Goal: Task Accomplishment & Management: Manage account settings

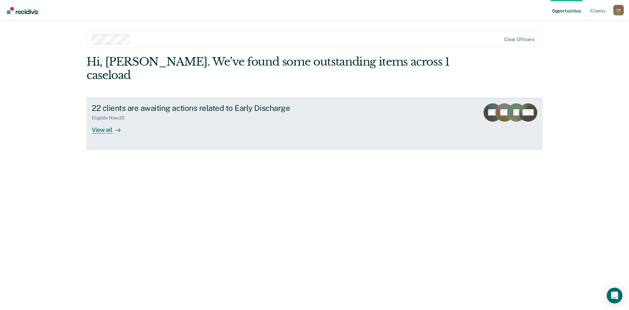
click at [509, 110] on icon at bounding box center [517, 120] width 26 height 20
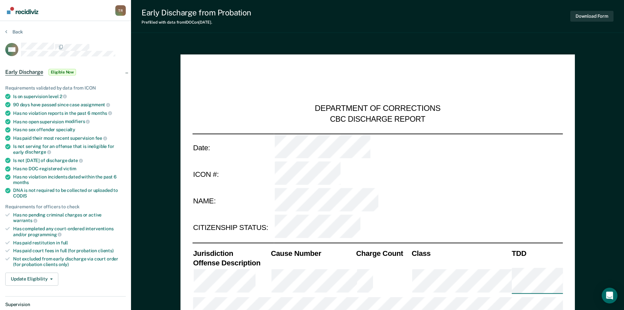
type textarea "x"
click at [52, 273] on button "Update Eligibility" at bounding box center [31, 278] width 53 height 13
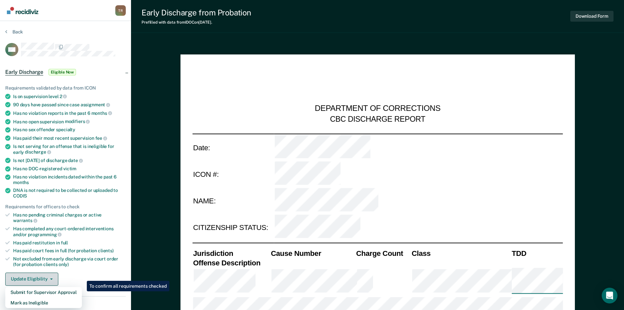
click at [52, 273] on button "Update Eligibility" at bounding box center [31, 278] width 53 height 13
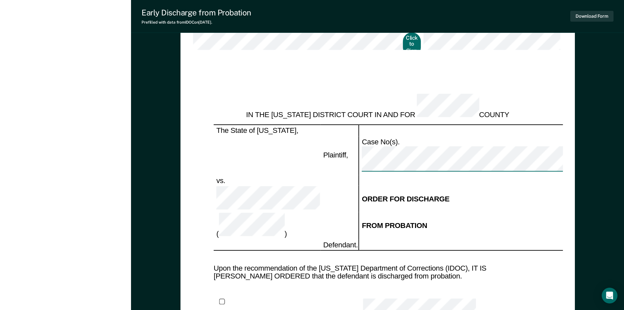
scroll to position [721, 0]
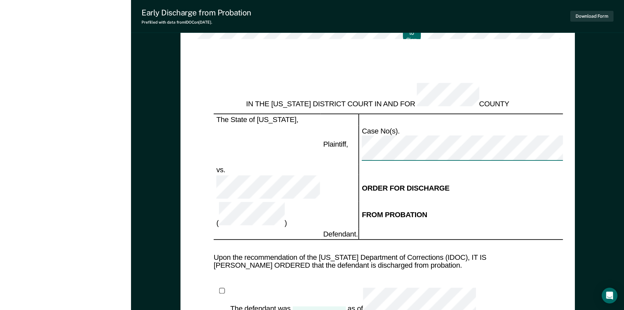
click at [320, 306] on div at bounding box center [319, 310] width 53 height 9
click at [331, 306] on div at bounding box center [319, 310] width 53 height 9
click at [322, 306] on div at bounding box center [319, 310] width 53 height 9
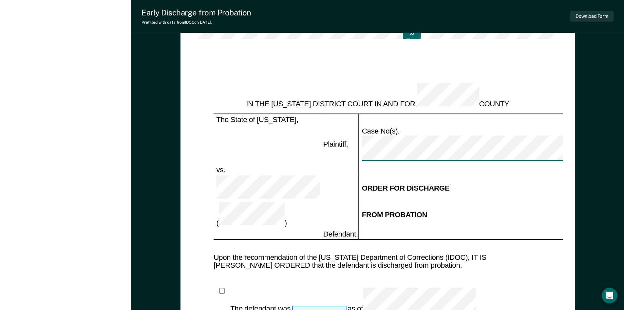
click at [322, 306] on div at bounding box center [319, 310] width 53 height 9
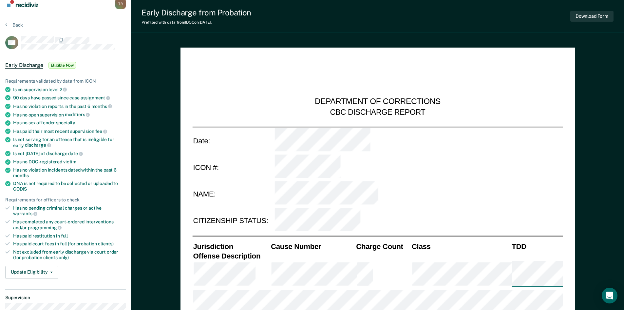
scroll to position [0, 0]
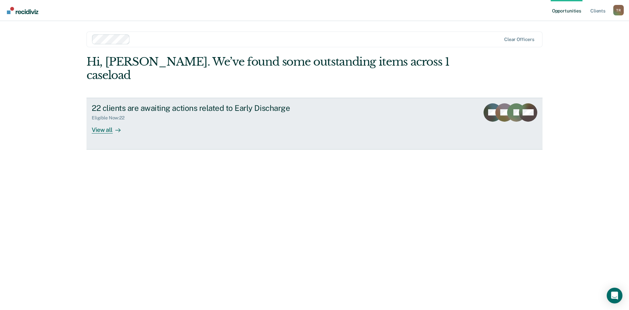
click at [450, 103] on link "22 clients are awaiting actions related to Early Discharge Eligible Now : 22 Vi…" at bounding box center [315, 124] width 456 height 52
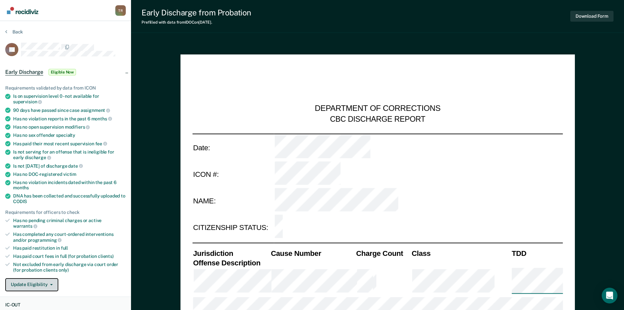
click at [40, 280] on button "Update Eligibility" at bounding box center [31, 284] width 53 height 13
click at [41, 303] on button "Mark as Ineligible" at bounding box center [43, 308] width 77 height 10
type textarea "x"
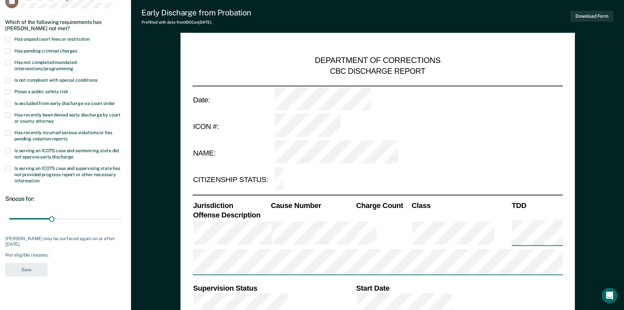
scroll to position [33, 0]
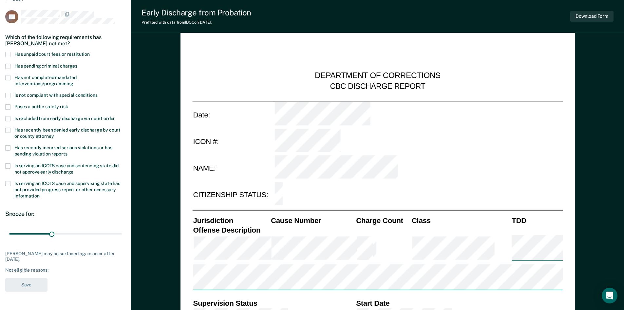
click at [10, 184] on label "Is serving an ICOTS case and supervising state has not provided progress report…" at bounding box center [65, 190] width 121 height 19
click at [39, 193] on input "Is serving an ICOTS case and supervising state has not provided progress report…" at bounding box center [39, 193] width 0 height 0
click at [7, 54] on span at bounding box center [7, 54] width 5 height 5
click at [90, 52] on input "Has unpaid court fees or restitution" at bounding box center [90, 52] width 0 height 0
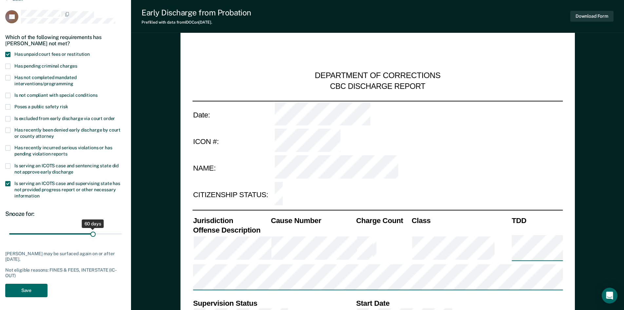
drag, startPoint x: 50, startPoint y: 232, endPoint x: 93, endPoint y: 235, distance: 43.3
type input "60"
click at [93, 235] on input "range" at bounding box center [65, 233] width 113 height 11
click at [30, 290] on button "Save" at bounding box center [26, 290] width 42 height 13
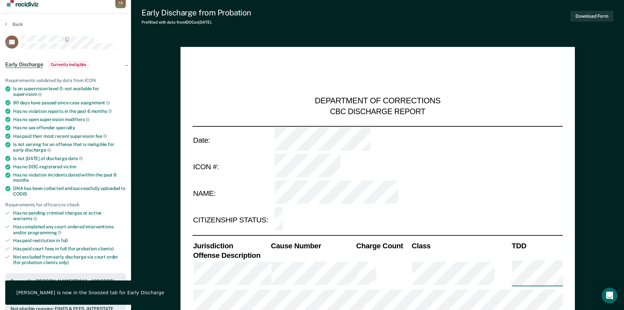
scroll to position [0, 0]
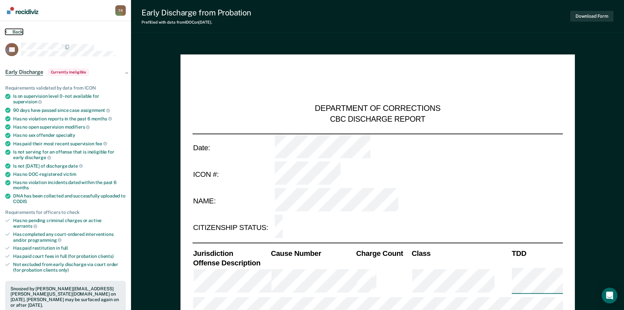
click at [8, 32] on button "Back" at bounding box center [14, 32] width 18 height 6
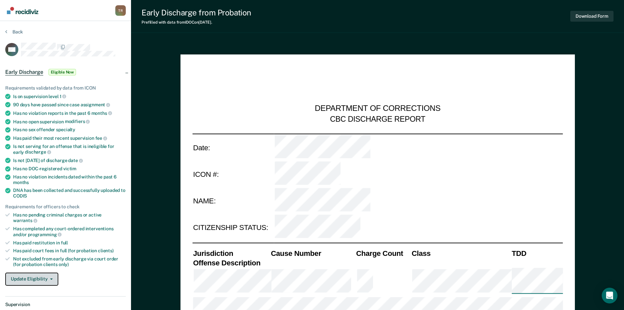
click at [30, 272] on button "Update Eligibility" at bounding box center [31, 278] width 53 height 13
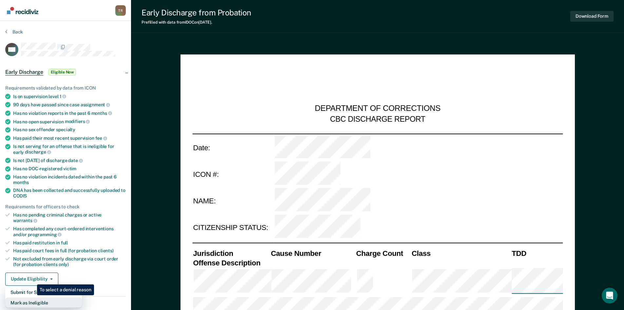
click at [32, 297] on button "Mark as Ineligible" at bounding box center [43, 302] width 77 height 10
type textarea "x"
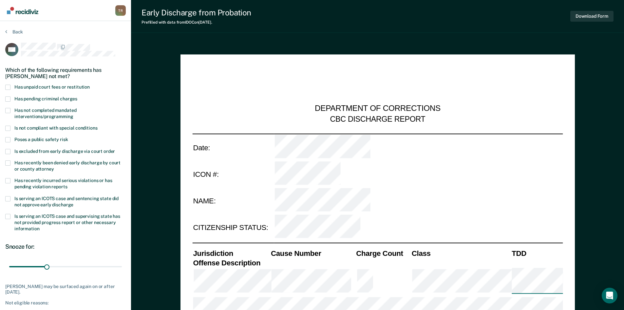
click at [9, 198] on span at bounding box center [7, 198] width 5 height 5
click at [73, 202] on input "Is serving an ICOTS case and sentencing state did not approve early discharge" at bounding box center [73, 202] width 0 height 0
drag, startPoint x: 45, startPoint y: 266, endPoint x: 83, endPoint y: 268, distance: 37.5
type input "60"
click at [83, 268] on input "range" at bounding box center [65, 266] width 113 height 11
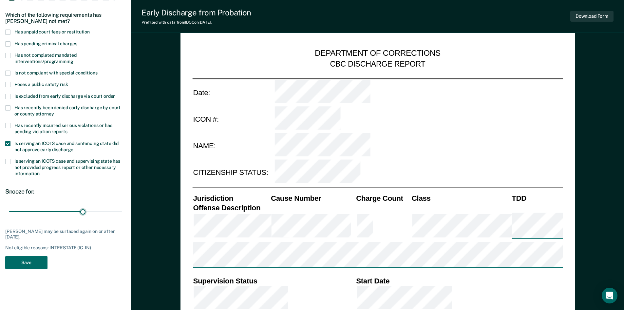
scroll to position [66, 0]
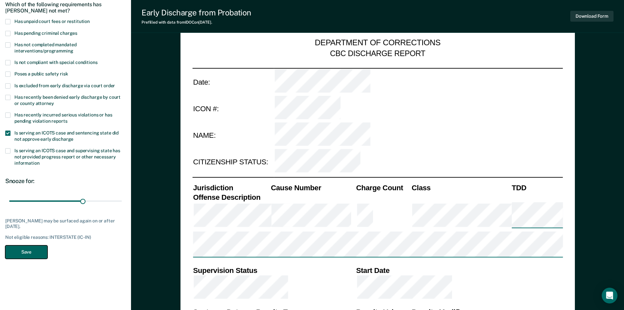
click at [37, 252] on button "Save" at bounding box center [26, 251] width 42 height 13
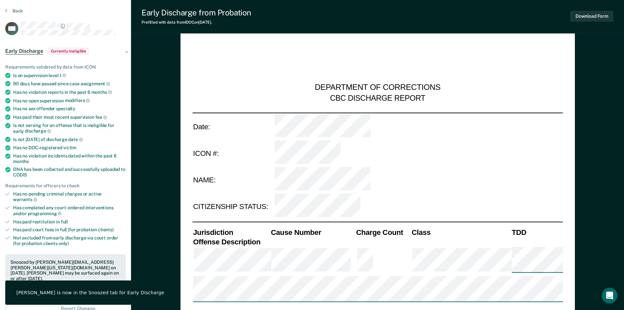
scroll to position [0, 0]
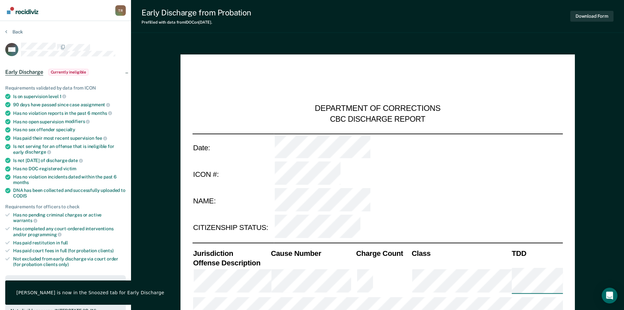
click at [3, 30] on section "Back WC Early Discharge Currently ineligible Requirements validated by data fro…" at bounding box center [65, 265] width 131 height 489
click at [5, 33] on section "Back WC Early Discharge Currently ineligible Requirements validated by data fro…" at bounding box center [65, 265] width 131 height 489
click at [11, 32] on button "Back" at bounding box center [14, 32] width 18 height 6
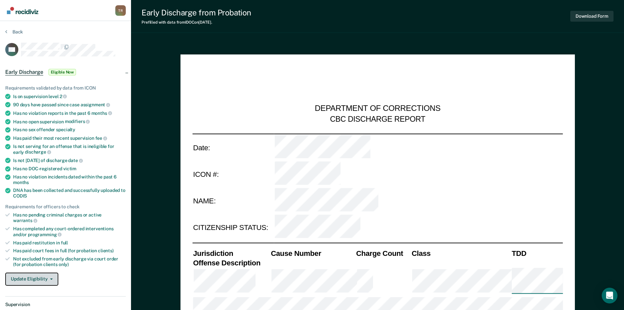
click at [54, 273] on button "Update Eligibility" at bounding box center [31, 278] width 53 height 13
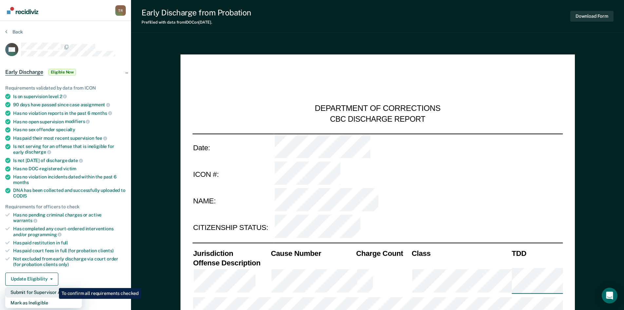
click at [54, 287] on button "Submit for Supervisor Approval" at bounding box center [43, 292] width 77 height 10
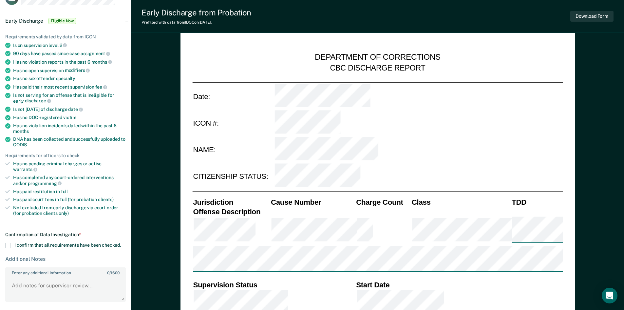
scroll to position [66, 0]
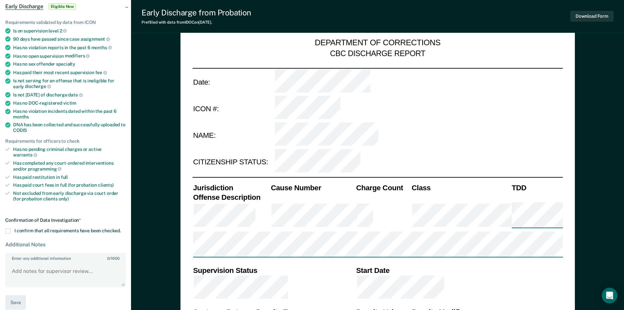
click at [7, 228] on span at bounding box center [7, 230] width 5 height 5
click at [121, 228] on input "I confirm that all requirements have been checked." at bounding box center [121, 228] width 0 height 0
click at [22, 295] on button "Save" at bounding box center [15, 302] width 21 height 15
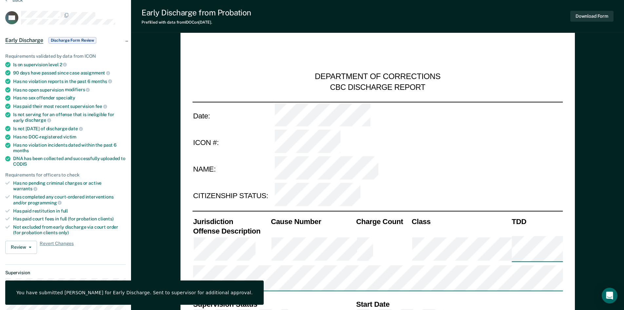
scroll to position [0, 0]
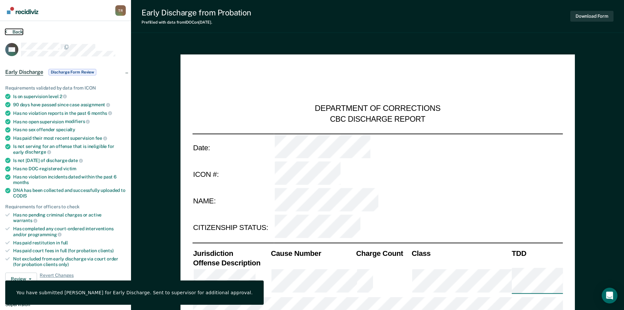
click at [16, 34] on button "Back" at bounding box center [14, 32] width 18 height 6
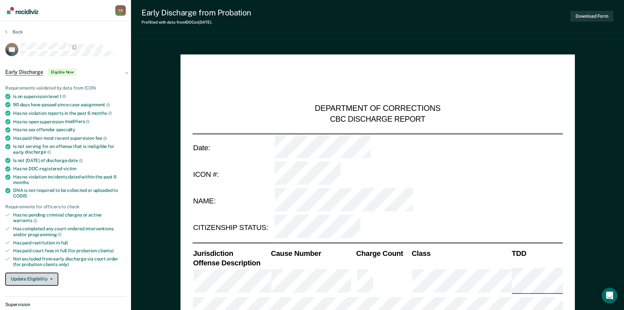
click at [30, 276] on button "Update Eligibility" at bounding box center [31, 278] width 53 height 13
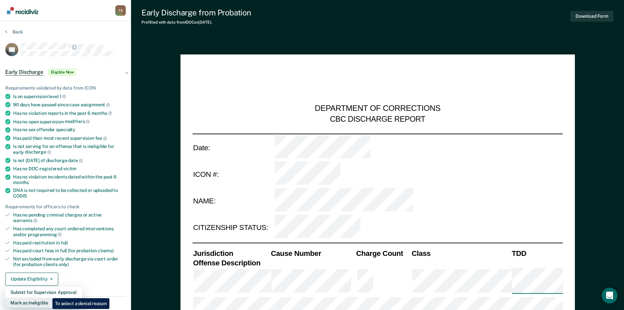
click at [48, 297] on button "Mark as Ineligible" at bounding box center [43, 302] width 77 height 10
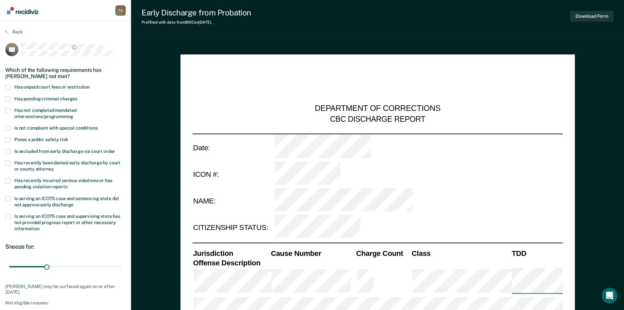
click at [9, 196] on span at bounding box center [7, 198] width 5 height 5
click at [73, 202] on input "Is serving an ICOTS case and sentencing state did not approve early discharge" at bounding box center [73, 202] width 0 height 0
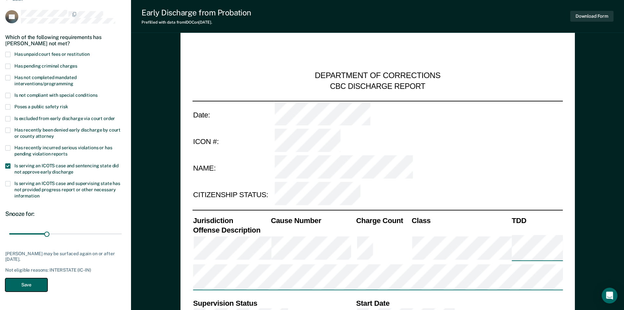
click at [39, 282] on button "Save" at bounding box center [26, 284] width 42 height 13
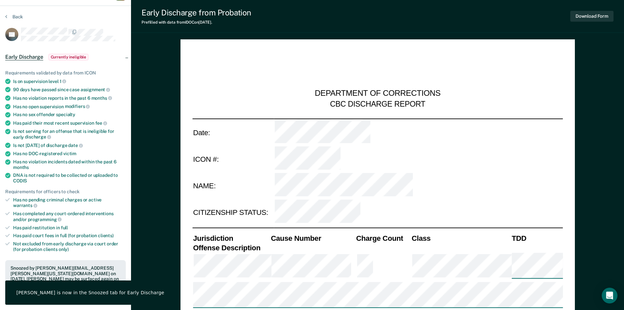
scroll to position [0, 0]
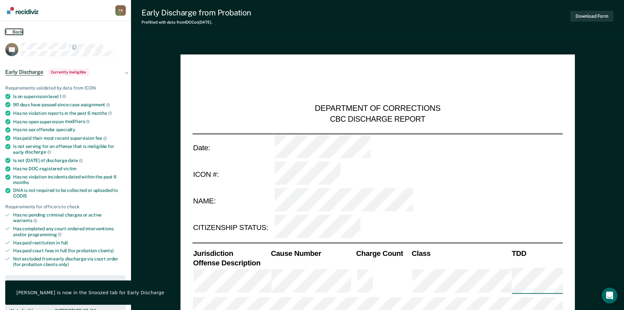
click at [8, 32] on button "Back" at bounding box center [14, 32] width 18 height 6
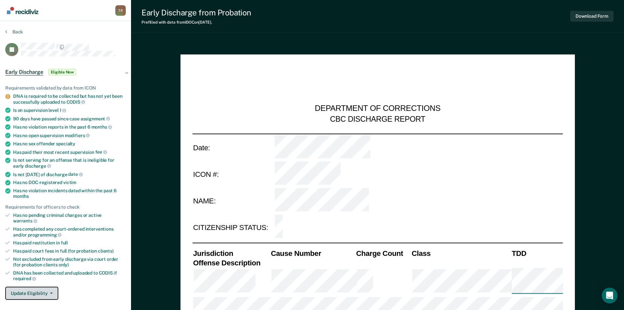
click at [32, 287] on button "Update Eligibility" at bounding box center [31, 293] width 53 height 13
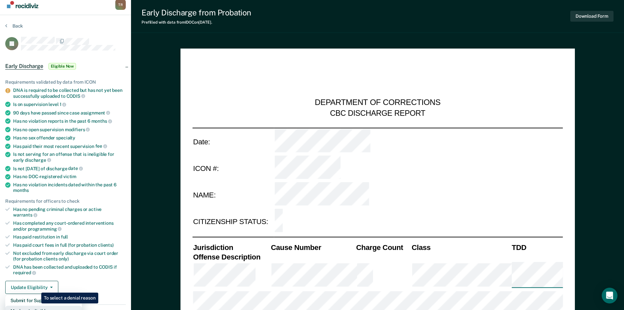
scroll to position [71, 0]
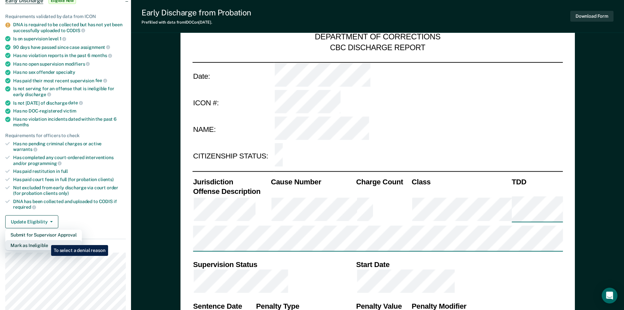
click at [46, 240] on button "Mark as Ineligible" at bounding box center [43, 245] width 77 height 10
type textarea "x"
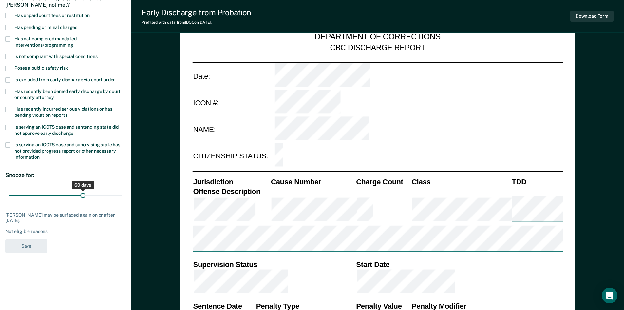
drag, startPoint x: 49, startPoint y: 195, endPoint x: 83, endPoint y: 198, distance: 34.2
type input "60"
click at [83, 198] on input "range" at bounding box center [65, 194] width 113 height 11
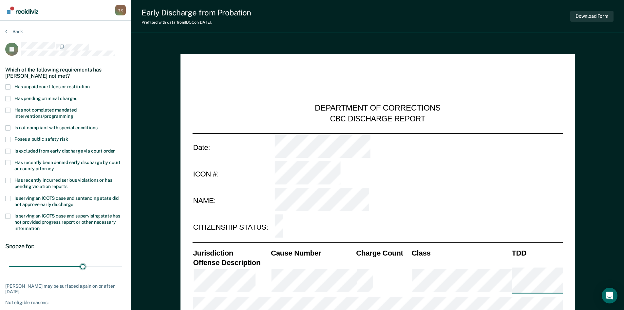
scroll to position [0, 0]
click at [6, 88] on span at bounding box center [7, 87] width 5 height 5
click at [90, 85] on input "Has unpaid court fees or restitution" at bounding box center [90, 85] width 0 height 0
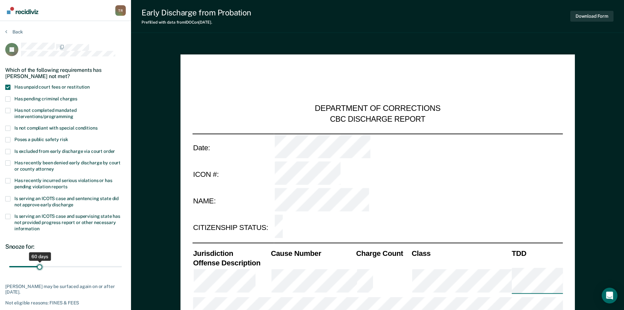
click at [38, 267] on input "range" at bounding box center [65, 266] width 113 height 11
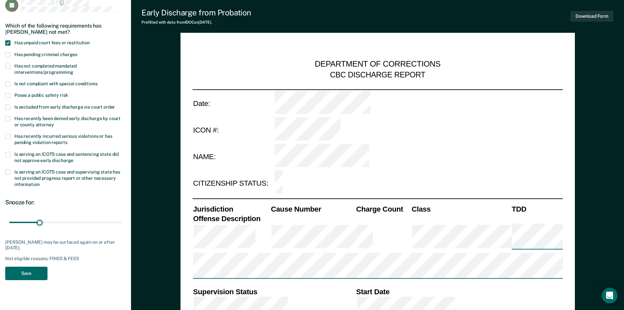
scroll to position [66, 0]
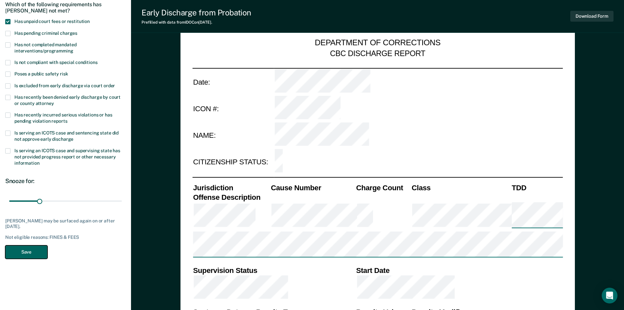
click at [26, 251] on button "Save" at bounding box center [26, 251] width 42 height 13
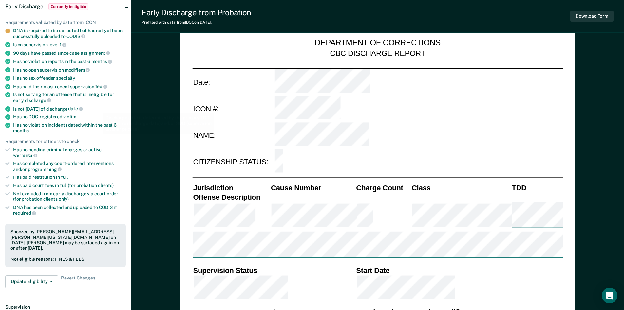
scroll to position [0, 0]
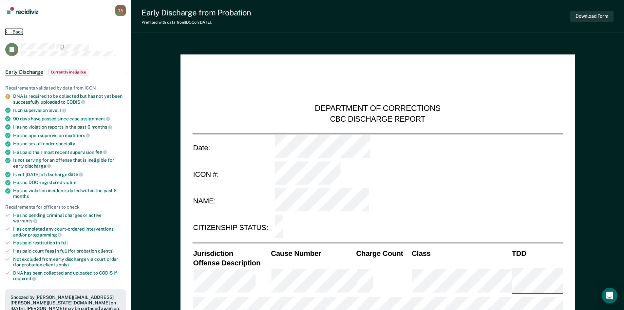
click at [13, 33] on button "Back" at bounding box center [14, 32] width 18 height 6
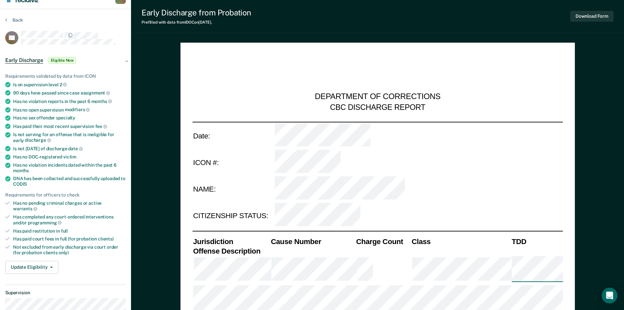
scroll to position [33, 0]
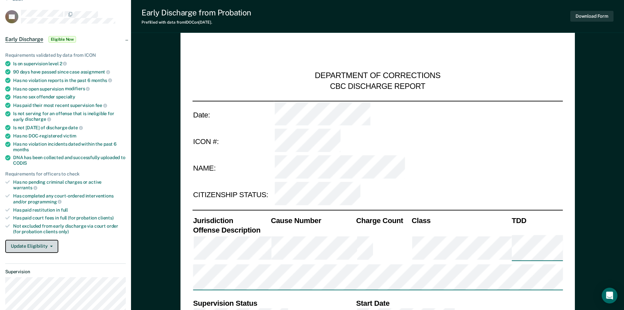
click at [32, 240] on button "Update Eligibility" at bounding box center [31, 246] width 53 height 13
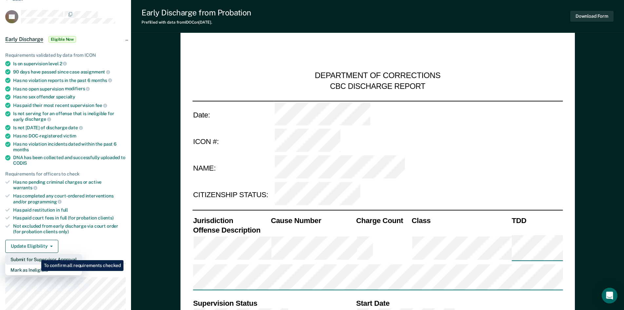
click at [36, 255] on button "Submit for Supervisor Approval" at bounding box center [43, 259] width 77 height 10
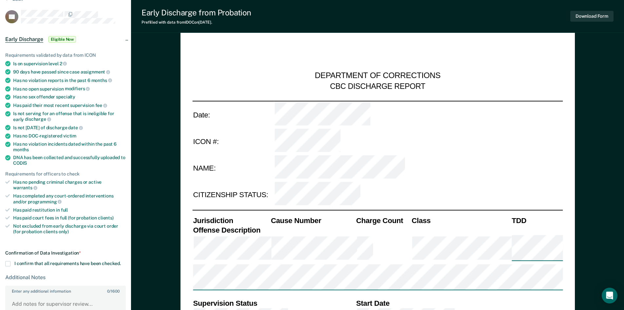
click at [5, 261] on span at bounding box center [7, 263] width 5 height 5
click at [121, 261] on input "I confirm that all requirements have been checked." at bounding box center [121, 261] width 0 height 0
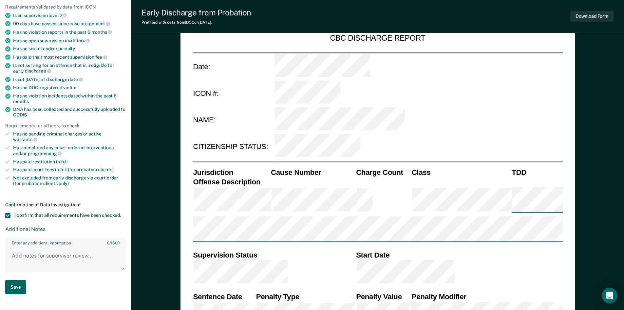
scroll to position [98, 0]
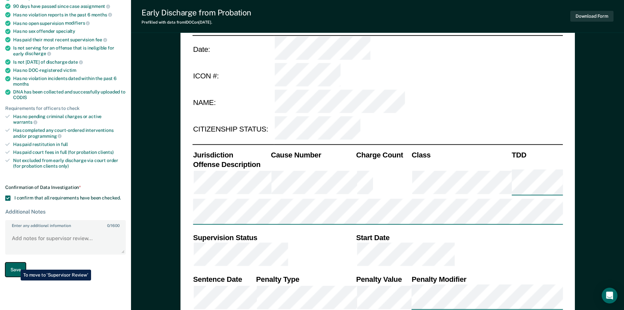
click at [16, 265] on button "Save" at bounding box center [15, 269] width 21 height 15
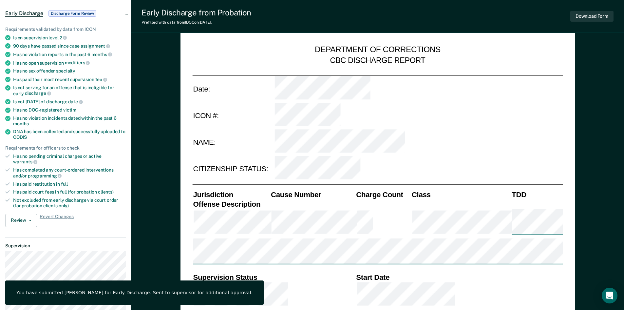
scroll to position [0, 0]
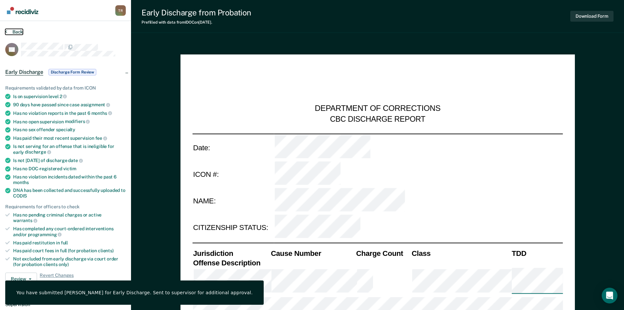
click at [11, 33] on button "Back" at bounding box center [14, 32] width 18 height 6
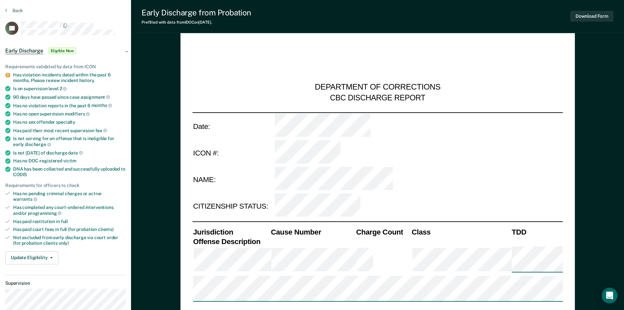
scroll to position [33, 0]
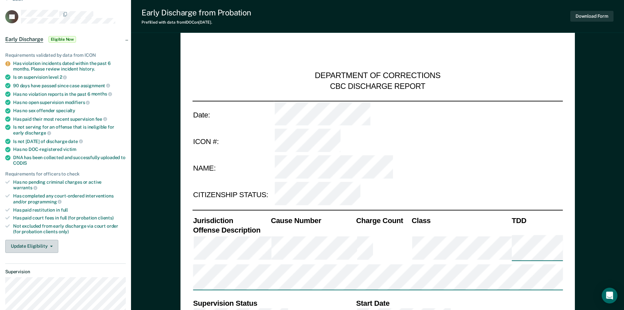
drag, startPoint x: 46, startPoint y: 231, endPoint x: 47, endPoint y: 237, distance: 5.9
click at [47, 237] on div "Requirements validated by data from ICON Has violation incidents dated within t…" at bounding box center [65, 150] width 131 height 216
click at [47, 240] on button "Update Eligibility" at bounding box center [31, 246] width 53 height 13
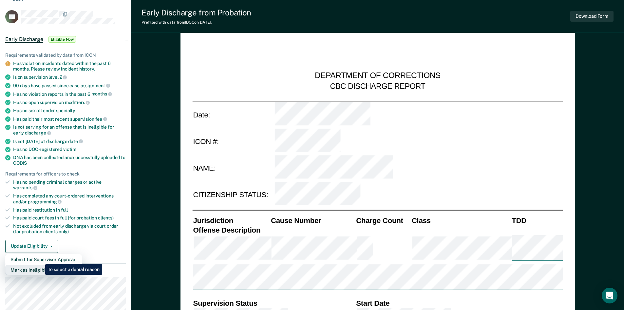
click at [40, 265] on button "Mark as Ineligible" at bounding box center [43, 270] width 77 height 10
type textarea "x"
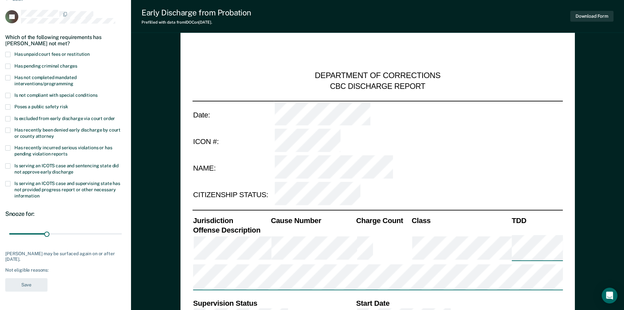
click at [7, 64] on span at bounding box center [7, 66] width 5 height 5
click at [77, 64] on input "Has pending criminal charges" at bounding box center [77, 64] width 0 height 0
click at [8, 65] on span at bounding box center [7, 66] width 5 height 5
click at [77, 64] on input "Has pending criminal charges" at bounding box center [77, 64] width 0 height 0
click at [10, 148] on span at bounding box center [7, 147] width 5 height 5
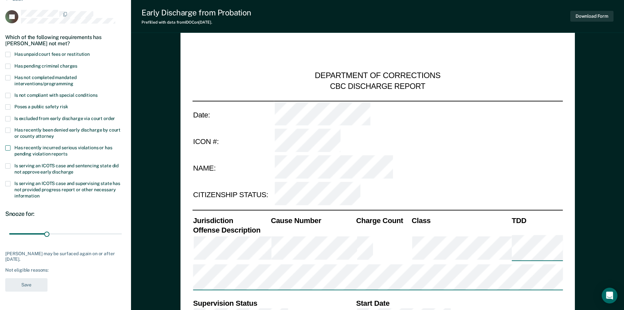
click at [68, 151] on input "Has recently incurred serious violations or has pending violation reports" at bounding box center [68, 151] width 0 height 0
click at [8, 54] on span at bounding box center [7, 54] width 5 height 5
click at [90, 52] on input "Has unpaid court fees or restitution" at bounding box center [90, 52] width 0 height 0
drag, startPoint x: 25, startPoint y: 235, endPoint x: 35, endPoint y: 233, distance: 10.1
type input "60"
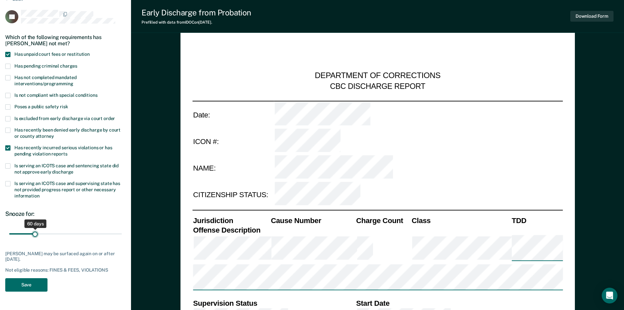
click at [35, 233] on input "range" at bounding box center [65, 233] width 113 height 11
click at [31, 283] on button "Save" at bounding box center [26, 284] width 42 height 13
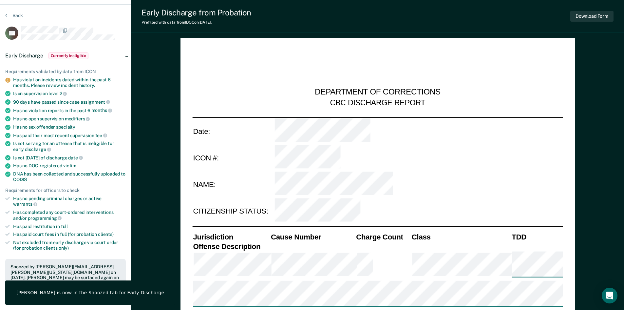
scroll to position [0, 0]
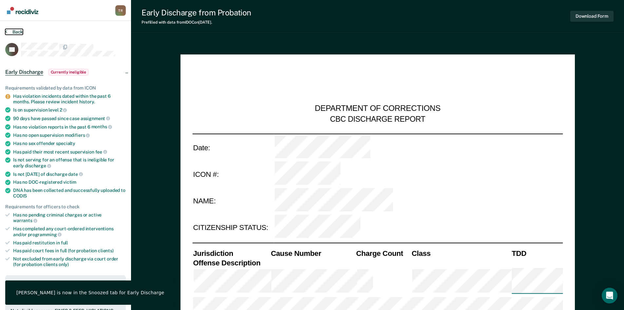
click at [13, 30] on button "Back" at bounding box center [14, 32] width 18 height 6
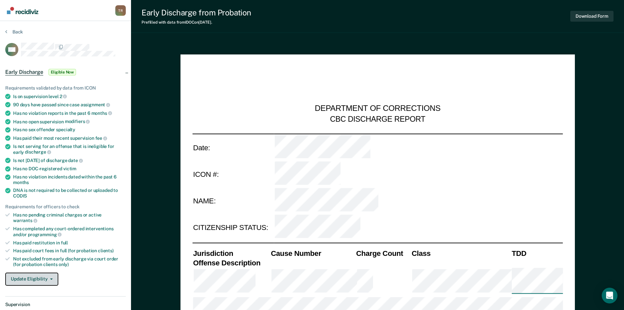
click at [36, 275] on button "Update Eligibility" at bounding box center [31, 278] width 53 height 13
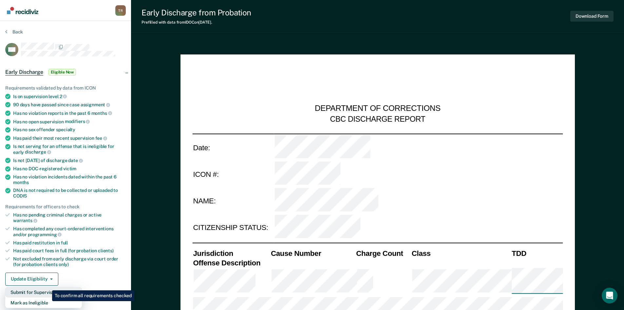
click at [48, 287] on button "Submit for Supervisor Approval" at bounding box center [43, 292] width 77 height 10
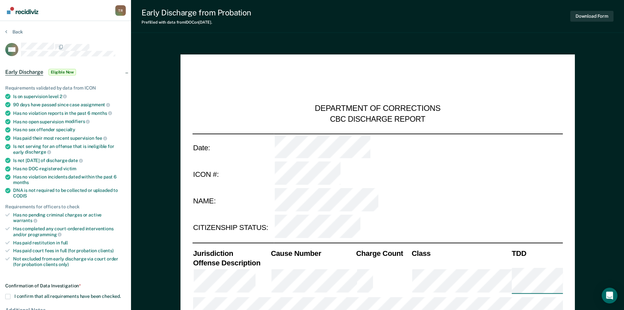
click at [9, 294] on span at bounding box center [7, 296] width 5 height 5
click at [121, 294] on input "I confirm that all requirements have been checked." at bounding box center [121, 294] width 0 height 0
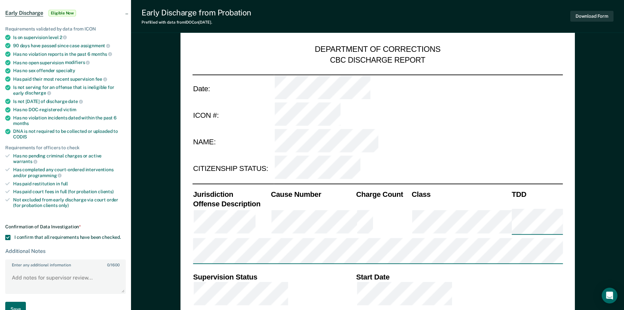
scroll to position [164, 0]
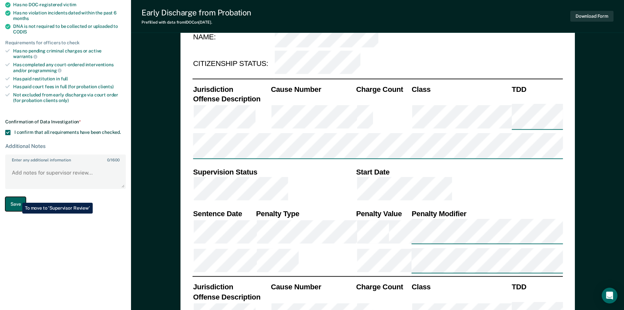
click at [17, 198] on button "Save" at bounding box center [15, 204] width 21 height 15
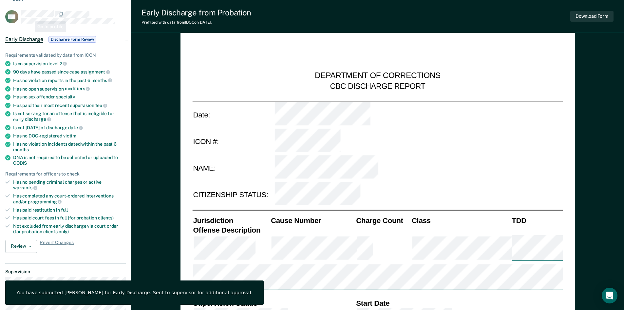
scroll to position [0, 0]
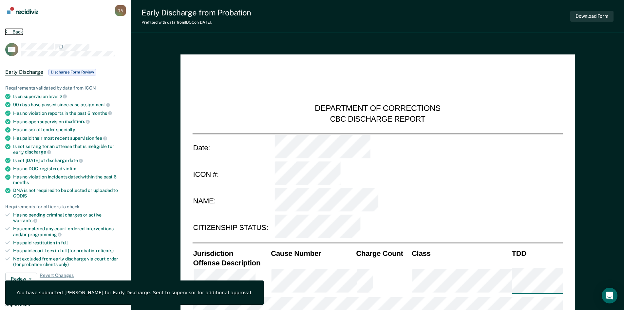
click at [19, 31] on button "Back" at bounding box center [14, 32] width 18 height 6
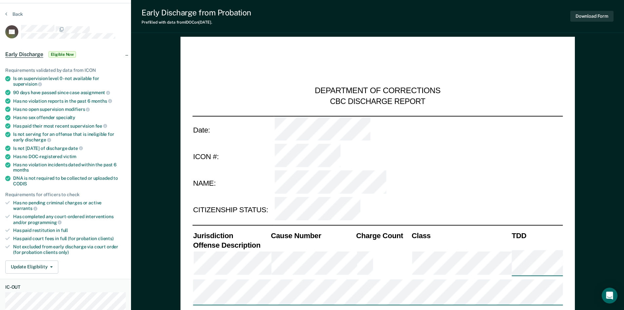
scroll to position [33, 0]
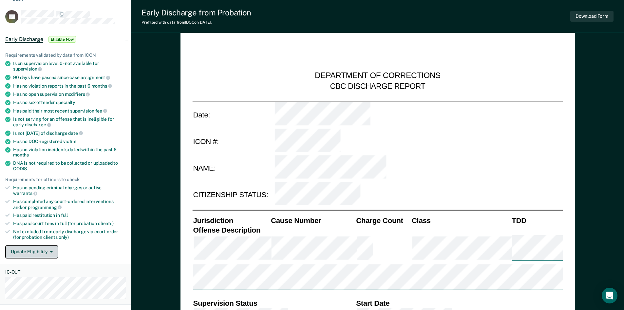
click at [46, 245] on button "Update Eligibility" at bounding box center [31, 251] width 53 height 13
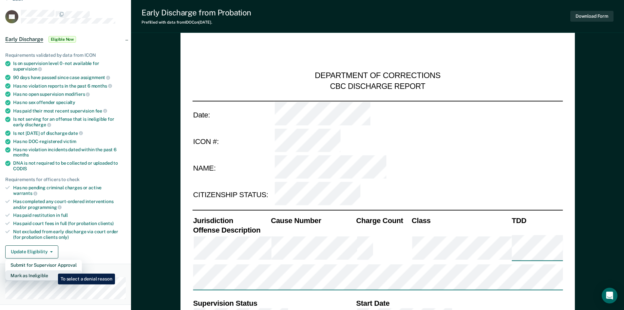
click at [53, 270] on button "Mark as Ineligible" at bounding box center [43, 275] width 77 height 10
type textarea "x"
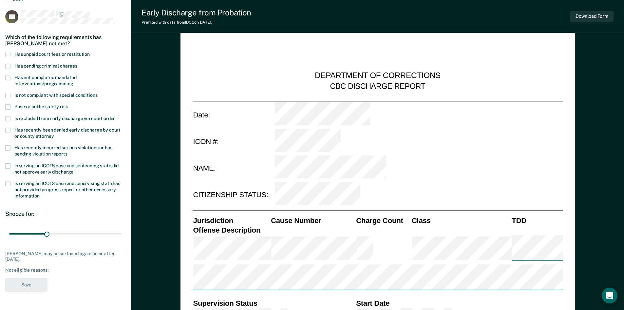
click at [9, 184] on span at bounding box center [7, 183] width 5 height 5
click at [39, 193] on input "Is serving an ICOTS case and supervising state has not provided progress report…" at bounding box center [39, 193] width 0 height 0
drag, startPoint x: 21, startPoint y: 234, endPoint x: 29, endPoint y: 235, distance: 8.6
type input "60"
click at [29, 235] on input "range" at bounding box center [65, 233] width 113 height 11
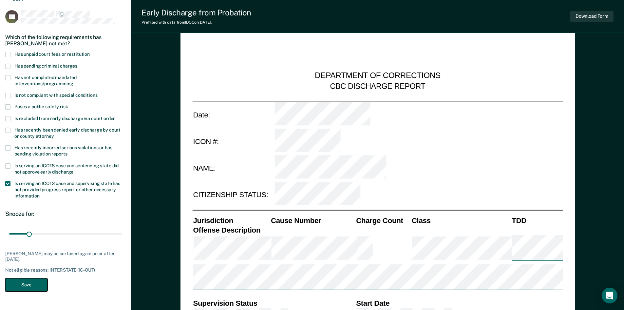
click at [32, 284] on button "Save" at bounding box center [26, 284] width 42 height 13
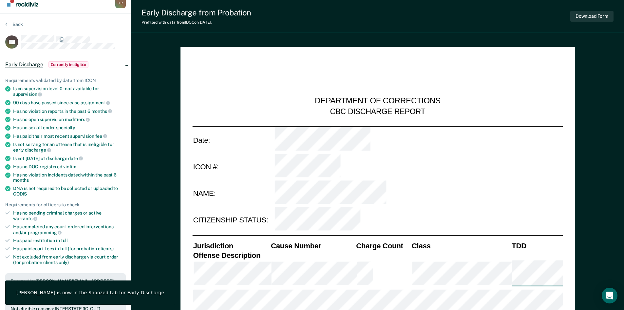
scroll to position [0, 0]
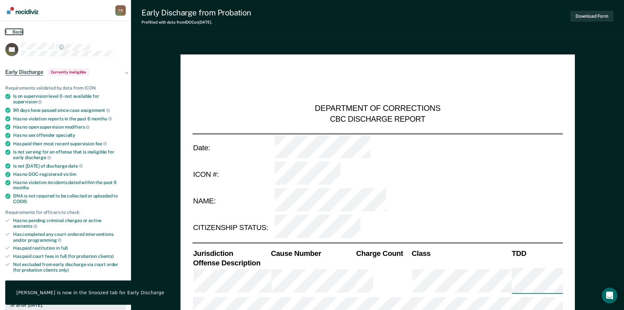
click at [22, 32] on button "Back" at bounding box center [14, 32] width 18 height 6
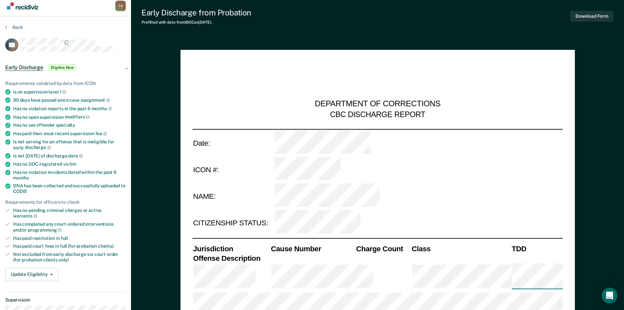
scroll to position [33, 0]
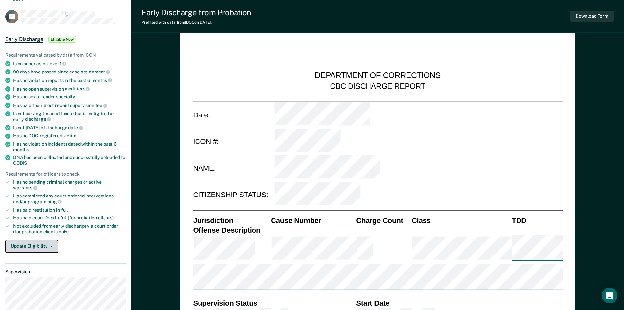
click at [33, 240] on button "Update Eligibility" at bounding box center [31, 246] width 53 height 13
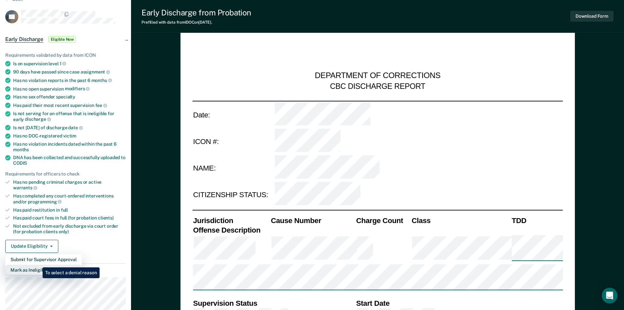
click at [38, 265] on button "Mark as Ineligible" at bounding box center [43, 270] width 77 height 10
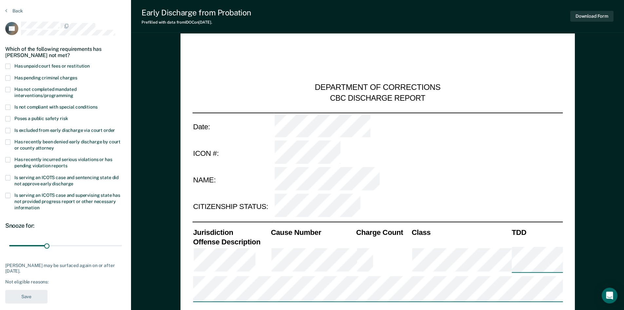
scroll to position [0, 0]
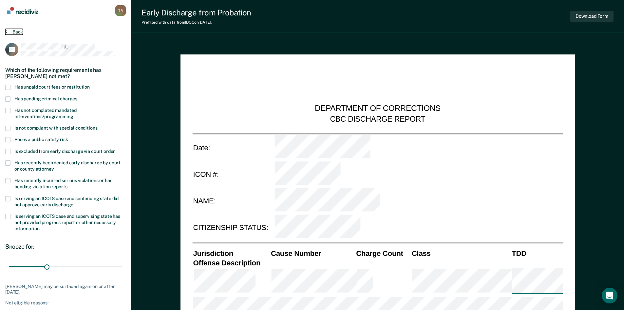
click at [18, 31] on button "Back" at bounding box center [14, 32] width 18 height 6
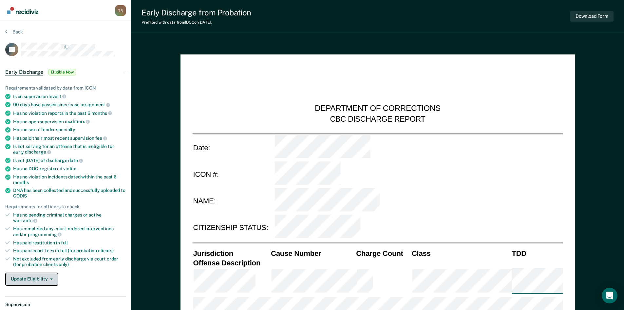
click at [40, 272] on button "Update Eligibility" at bounding box center [31, 278] width 53 height 13
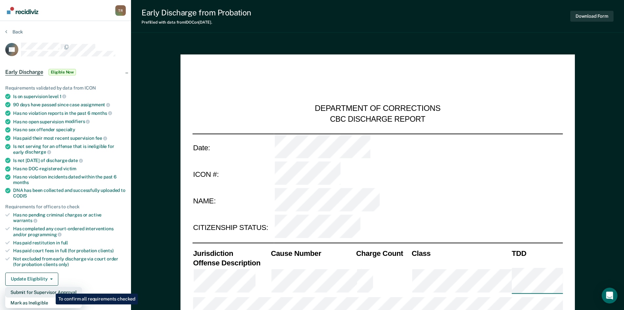
click at [51, 287] on button "Submit for Supervisor Approval" at bounding box center [43, 292] width 77 height 10
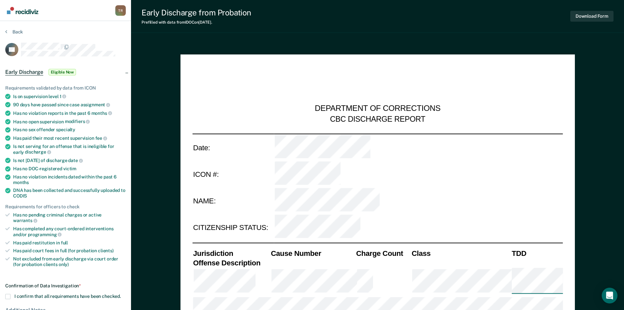
click at [9, 294] on span at bounding box center [7, 296] width 5 height 5
click at [121, 294] on input "I confirm that all requirements have been checked." at bounding box center [121, 294] width 0 height 0
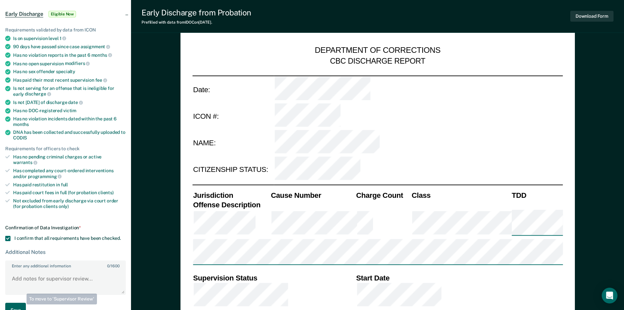
scroll to position [66, 0]
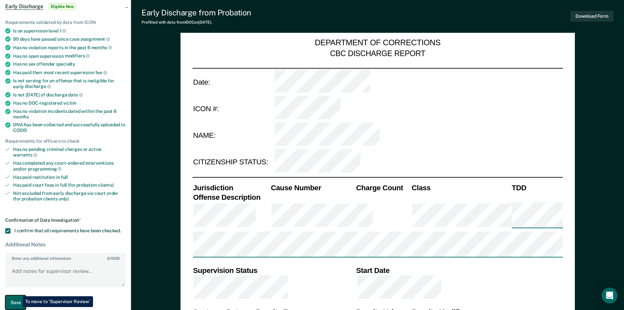
click at [18, 295] on button "Save" at bounding box center [15, 302] width 21 height 15
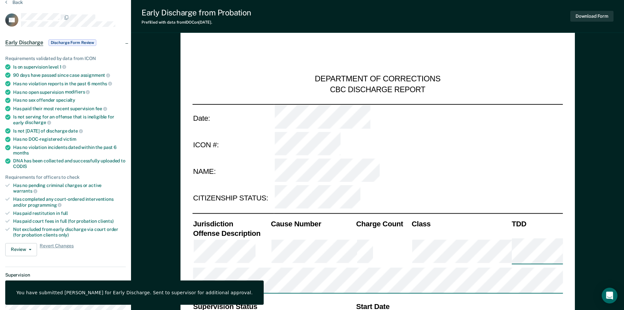
scroll to position [0, 0]
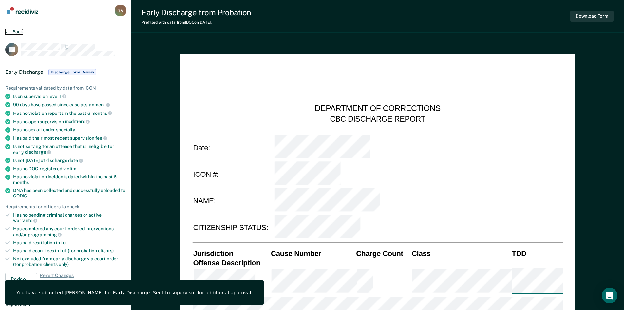
click at [8, 32] on button "Back" at bounding box center [14, 32] width 18 height 6
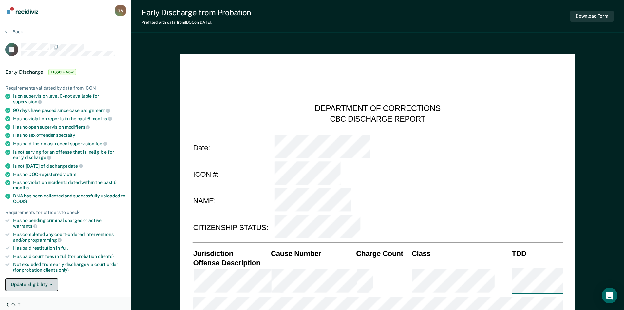
click at [13, 282] on button "Update Eligibility" at bounding box center [31, 284] width 53 height 13
click at [23, 303] on button "Mark as Ineligible" at bounding box center [43, 308] width 77 height 10
type textarea "x"
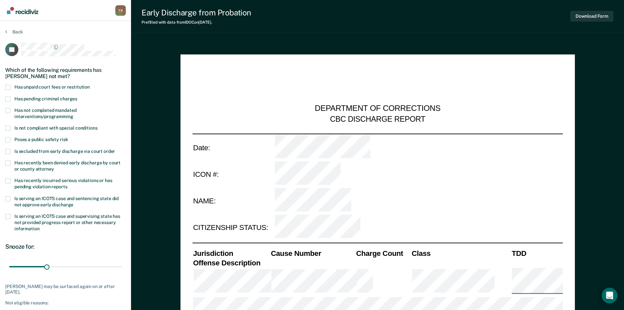
click at [7, 87] on span at bounding box center [7, 87] width 5 height 5
click at [90, 85] on input "Has unpaid court fees or restitution" at bounding box center [90, 85] width 0 height 0
click at [7, 217] on span at bounding box center [7, 216] width 5 height 5
click at [39, 226] on input "Is serving an ICOTS case and supervising state has not provided progress report…" at bounding box center [39, 226] width 0 height 0
drag, startPoint x: 20, startPoint y: 267, endPoint x: 29, endPoint y: 267, distance: 9.2
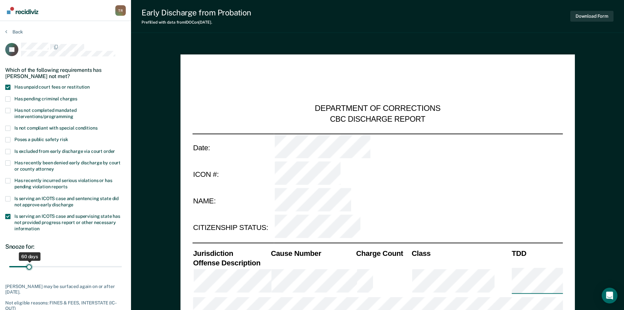
type input "60"
click at [29, 267] on input "range" at bounding box center [65, 266] width 113 height 11
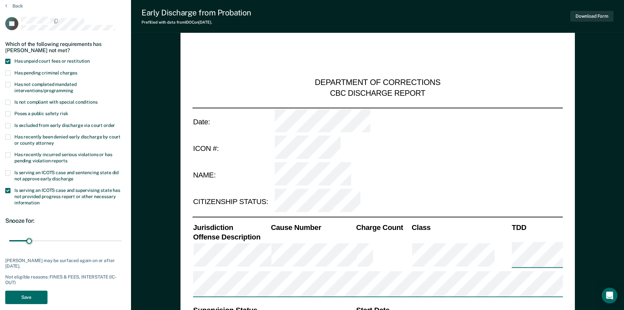
scroll to position [66, 0]
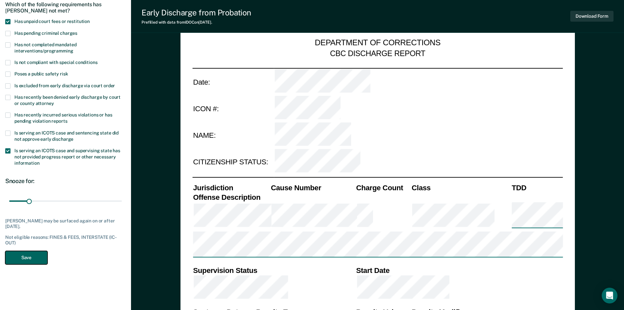
click at [24, 257] on button "Save" at bounding box center [26, 257] width 42 height 13
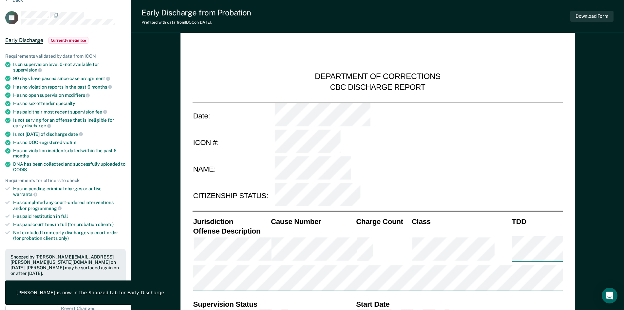
scroll to position [0, 0]
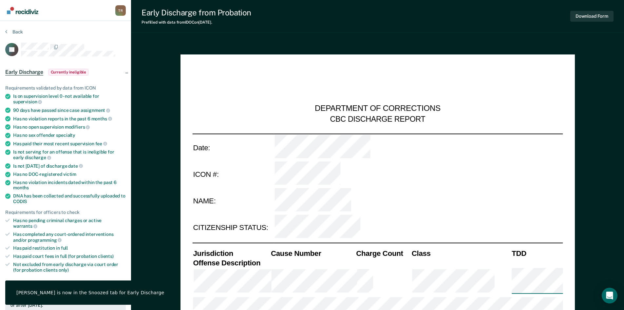
click at [11, 35] on div "Back" at bounding box center [65, 36] width 121 height 14
click at [11, 34] on button "Back" at bounding box center [14, 32] width 18 height 6
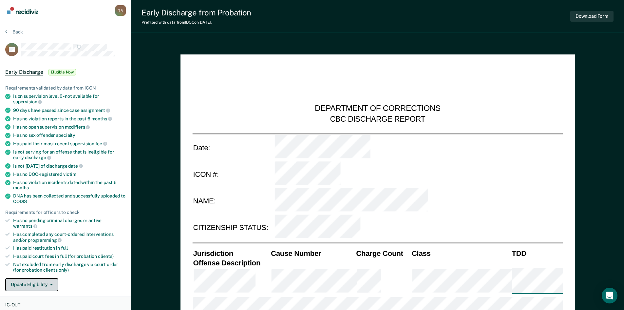
click at [37, 278] on button "Update Eligibility" at bounding box center [31, 284] width 53 height 13
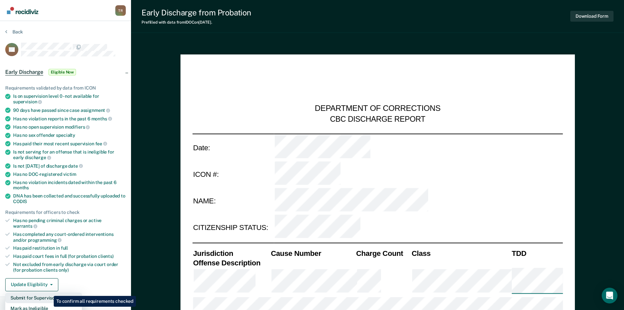
click at [49, 292] on button "Submit for Supervisor Approval" at bounding box center [43, 297] width 77 height 10
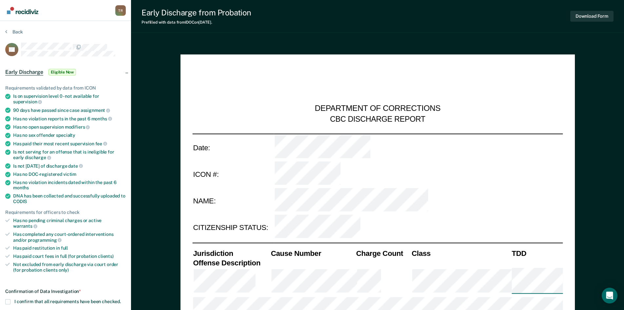
click at [12, 299] on label "I confirm that all requirements have been checked." at bounding box center [65, 301] width 121 height 5
click at [121, 299] on input "I confirm that all requirements have been checked." at bounding box center [121, 299] width 0 height 0
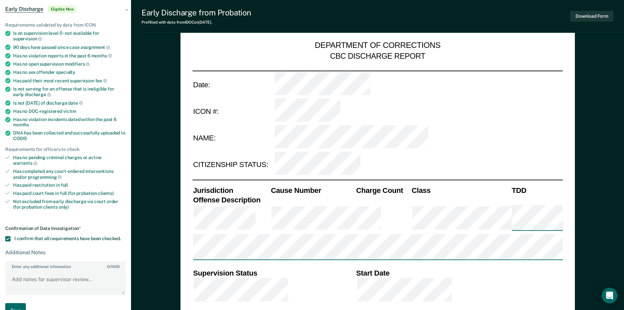
scroll to position [66, 0]
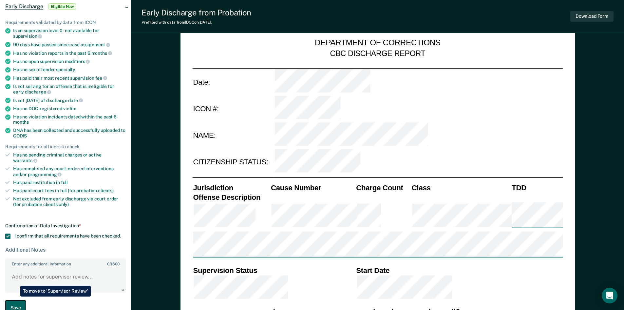
click at [15, 300] on button "Save" at bounding box center [15, 307] width 21 height 15
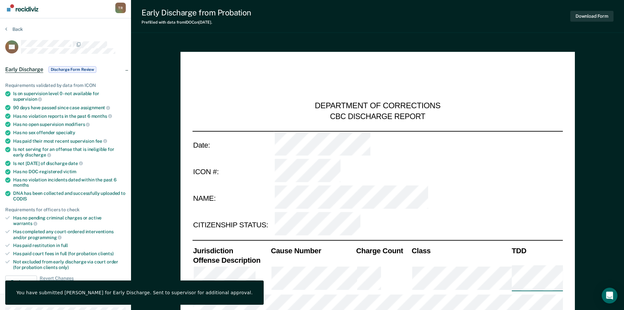
scroll to position [0, 0]
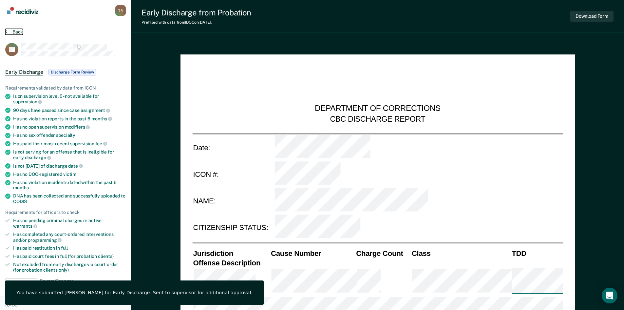
click at [11, 31] on button "Back" at bounding box center [14, 32] width 18 height 6
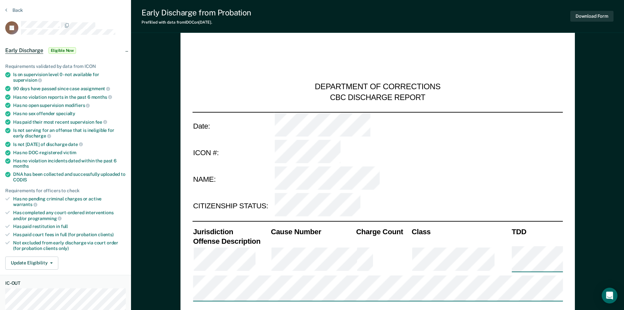
scroll to position [33, 0]
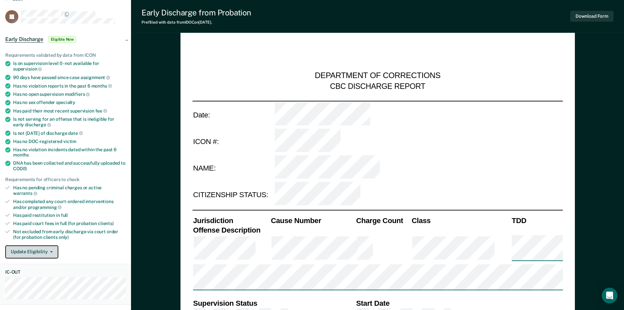
click at [31, 247] on button "Update Eligibility" at bounding box center [31, 251] width 53 height 13
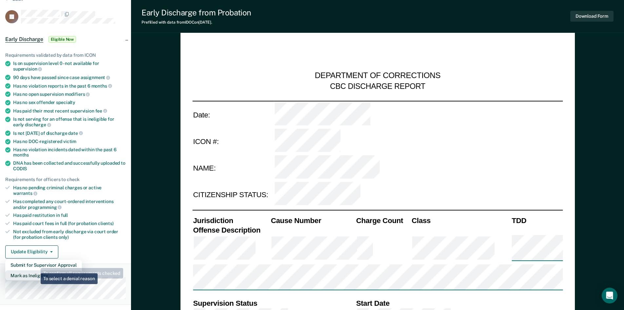
click at [36, 270] on button "Mark as Ineligible" at bounding box center [43, 275] width 77 height 10
type textarea "x"
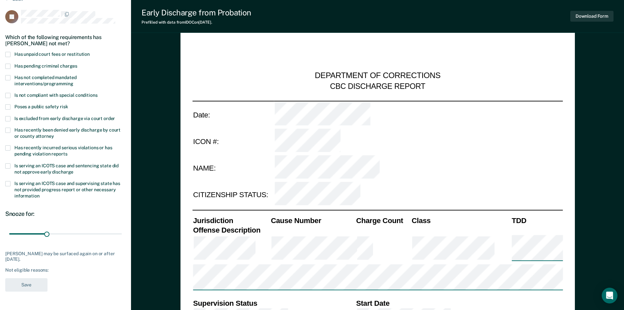
click at [9, 54] on span at bounding box center [7, 54] width 5 height 5
click at [90, 52] on input "Has unpaid court fees or restitution" at bounding box center [90, 52] width 0 height 0
click at [8, 182] on span at bounding box center [7, 183] width 5 height 5
click at [39, 193] on input "Is serving an ICOTS case and supervising state has not provided progress report…" at bounding box center [39, 193] width 0 height 0
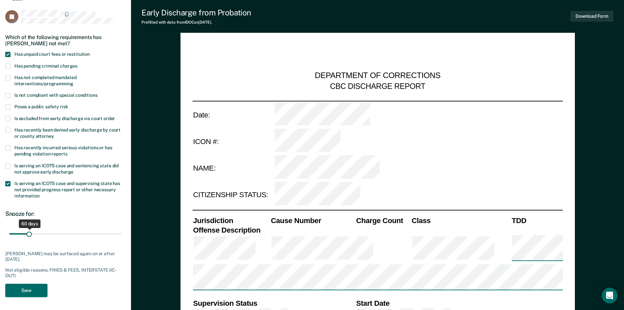
drag, startPoint x: 20, startPoint y: 235, endPoint x: 29, endPoint y: 236, distance: 9.0
type input "60"
click at [29, 236] on input "range" at bounding box center [65, 233] width 113 height 11
click at [31, 286] on button "Save" at bounding box center [26, 290] width 42 height 13
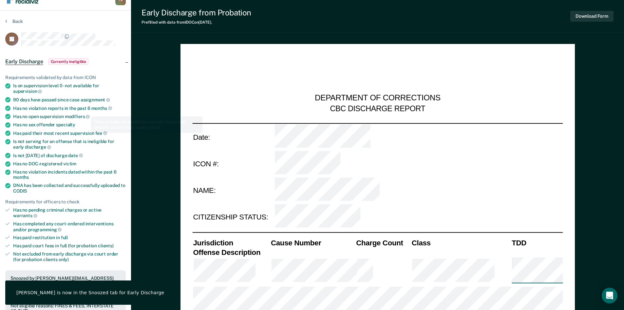
scroll to position [0, 0]
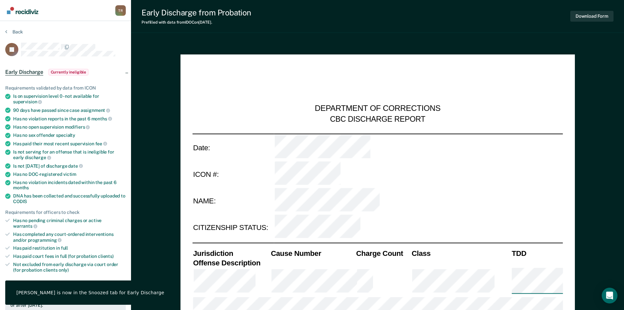
click at [10, 27] on section "Back JA Early Discharge Currently ineligible Requirements validated by data fro…" at bounding box center [65, 292] width 131 height 542
click at [10, 31] on button "Back" at bounding box center [14, 32] width 18 height 6
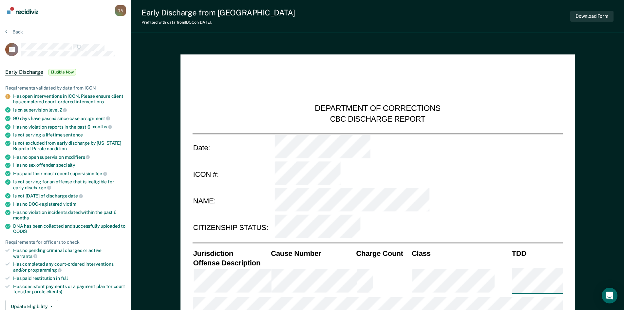
type textarea "x"
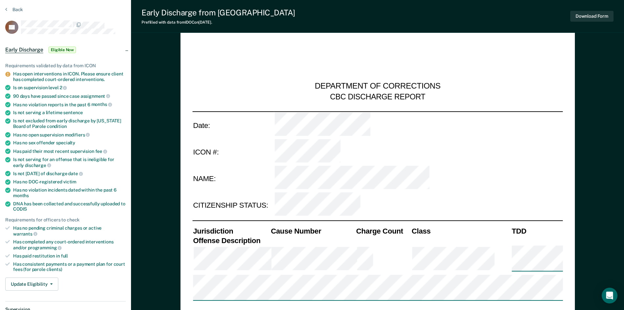
scroll to position [33, 0]
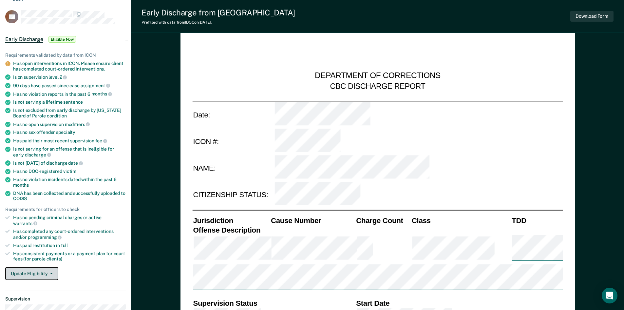
click at [39, 267] on button "Update Eligibility" at bounding box center [31, 273] width 53 height 13
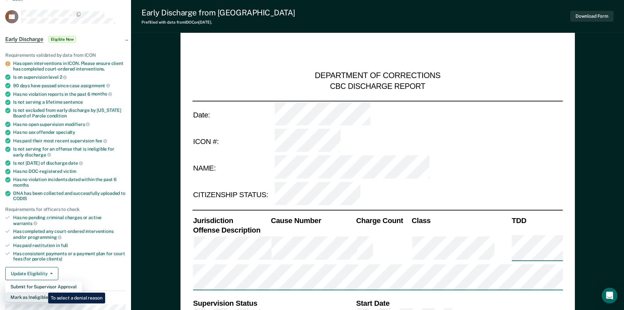
click at [43, 292] on button "Mark as Ineligible" at bounding box center [43, 297] width 77 height 10
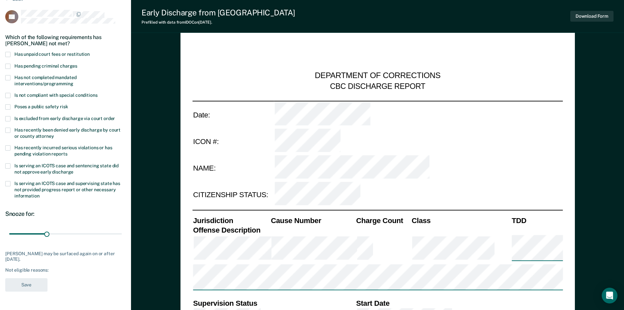
click at [8, 109] on span at bounding box center [7, 106] width 5 height 5
click at [68, 104] on input "Poses a public safety risk" at bounding box center [68, 104] width 0 height 0
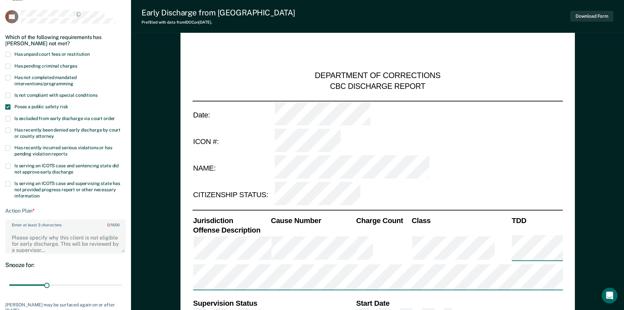
click at [7, 53] on span at bounding box center [7, 54] width 5 height 5
click at [90, 52] on input "Has unpaid court fees or restitution" at bounding box center [90, 52] width 0 height 0
click at [58, 234] on textarea "Enter at least 3 characters 0 / 1600" at bounding box center [65, 240] width 119 height 24
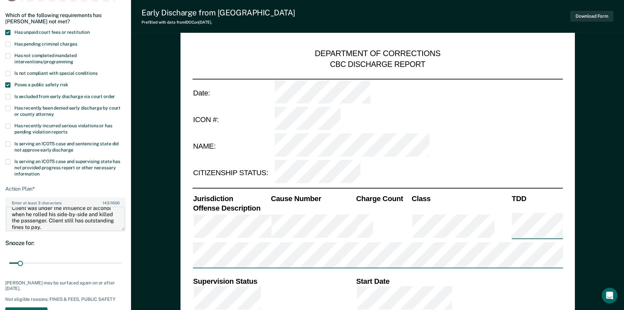
scroll to position [66, 0]
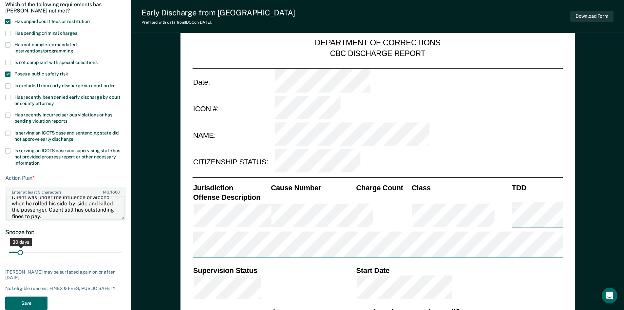
type textarea "Client was under the influence of alcohol when he rolled his side-by-side and k…"
drag, startPoint x: 18, startPoint y: 254, endPoint x: 29, endPoint y: 252, distance: 11.5
type input "60"
click at [29, 252] on input "range" at bounding box center [65, 251] width 113 height 11
click at [28, 306] on button "Save" at bounding box center [26, 302] width 42 height 13
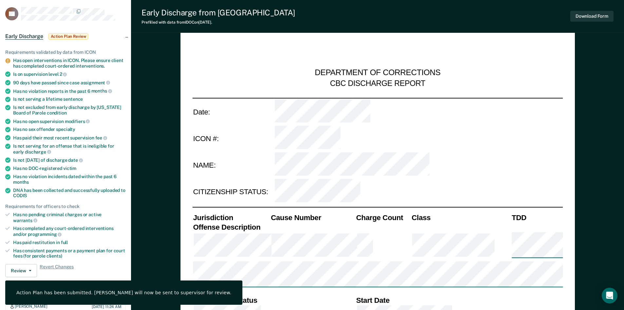
scroll to position [0, 0]
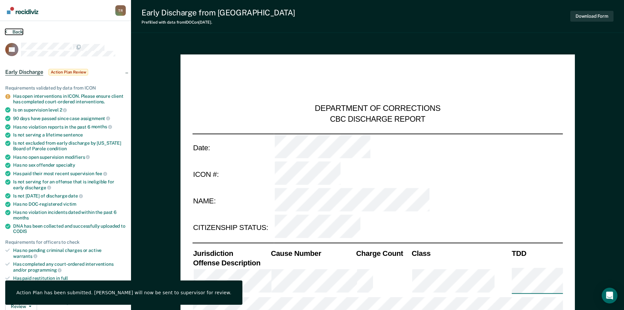
click at [16, 30] on button "Back" at bounding box center [14, 32] width 18 height 6
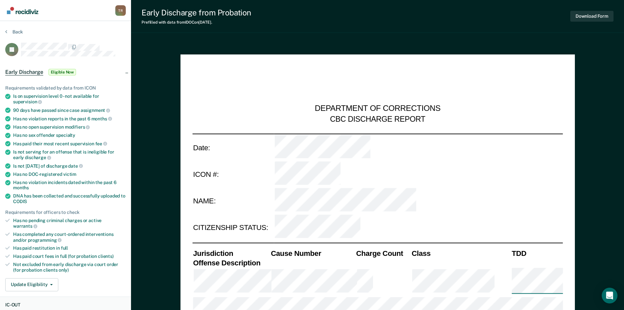
scroll to position [33, 0]
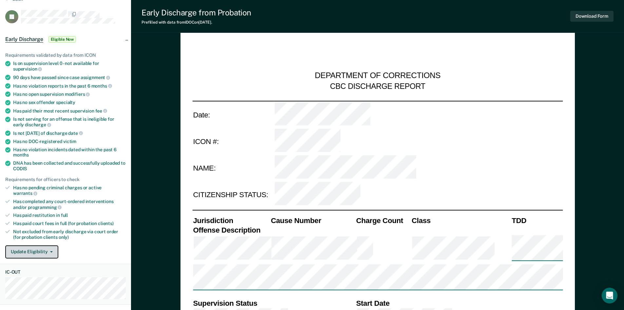
click at [28, 249] on button "Update Eligibility" at bounding box center [31, 251] width 53 height 13
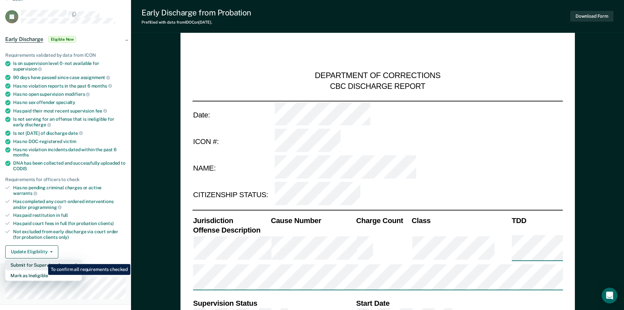
click at [43, 260] on button "Submit for Supervisor Approval" at bounding box center [43, 265] width 77 height 10
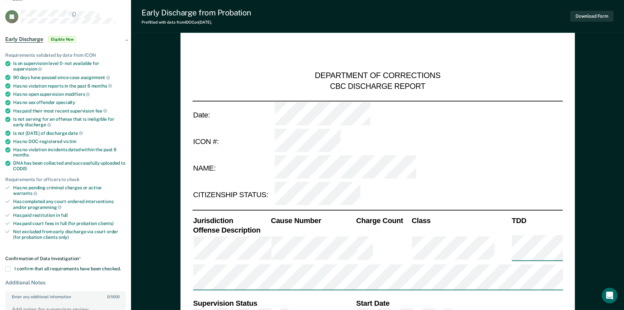
click at [9, 266] on span at bounding box center [7, 268] width 5 height 5
click at [121, 266] on input "I confirm that all requirements have been checked." at bounding box center [121, 266] width 0 height 0
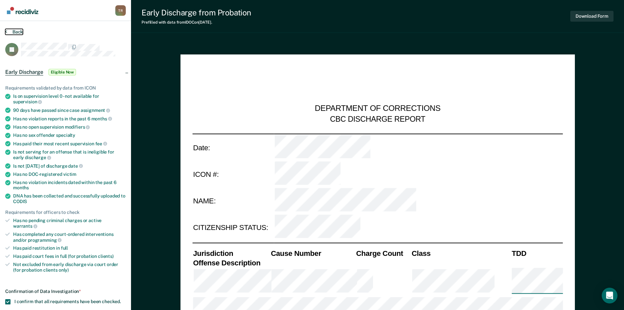
click at [12, 32] on button "Back" at bounding box center [14, 32] width 18 height 6
click at [35, 282] on button "Update Eligibility" at bounding box center [31, 284] width 53 height 13
click at [41, 303] on button "Mark as Ineligible" at bounding box center [43, 308] width 77 height 10
type textarea "x"
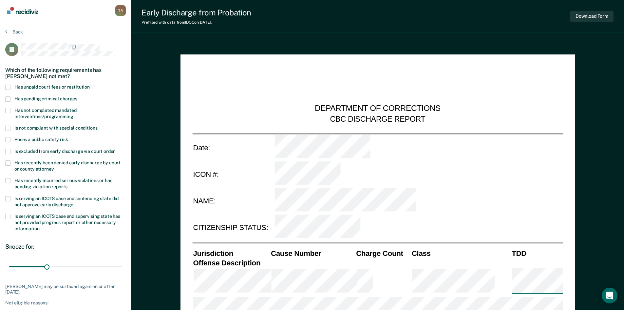
click at [7, 138] on span at bounding box center [7, 139] width 5 height 5
click at [68, 137] on input "Poses a public safety risk" at bounding box center [68, 137] width 0 height 0
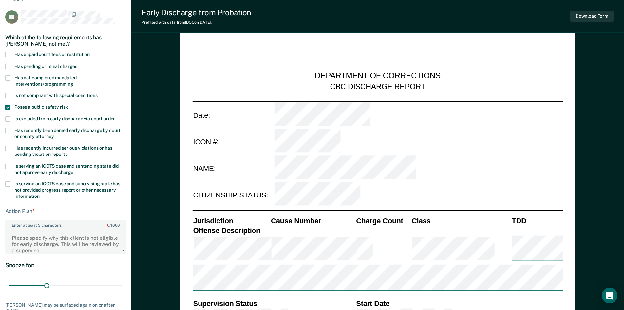
scroll to position [33, 0]
click at [39, 239] on textarea "Enter at least 3 characters 0 / 1600" at bounding box center [65, 240] width 119 height 24
type textarea "Client is on probation for Attempted Burglary-1st Degree and has not completed …"
click at [8, 183] on span at bounding box center [7, 183] width 5 height 5
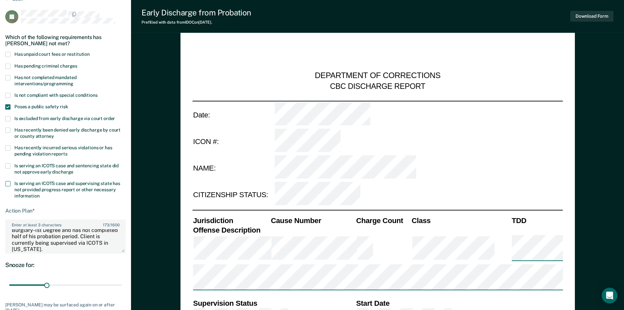
click at [39, 193] on input "Is serving an ICOTS case and supervising state has not provided progress report…" at bounding box center [39, 193] width 0 height 0
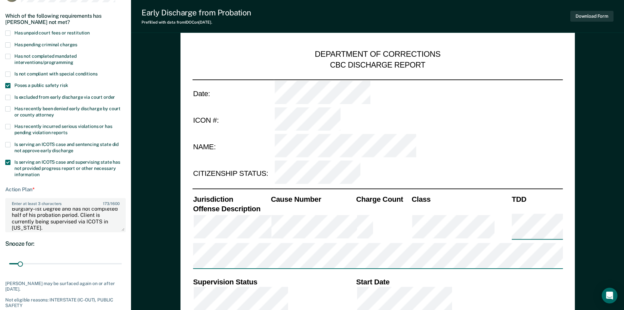
scroll to position [66, 0]
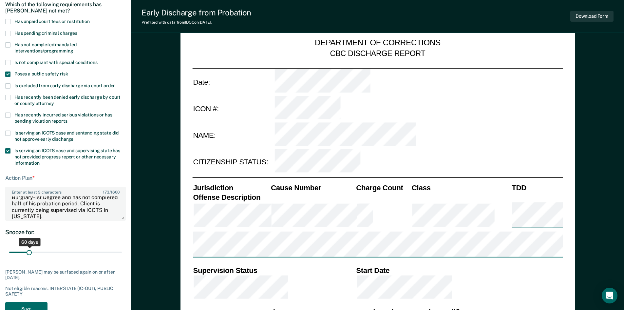
drag, startPoint x: 20, startPoint y: 248, endPoint x: 29, endPoint y: 250, distance: 9.3
type input "60"
click at [29, 250] on input "range" at bounding box center [65, 251] width 113 height 11
click at [30, 305] on button "Save" at bounding box center [26, 308] width 42 height 13
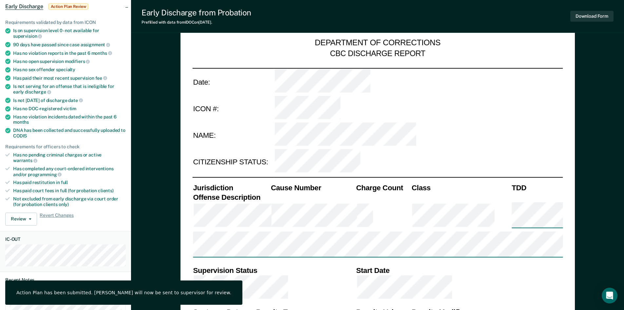
scroll to position [0, 0]
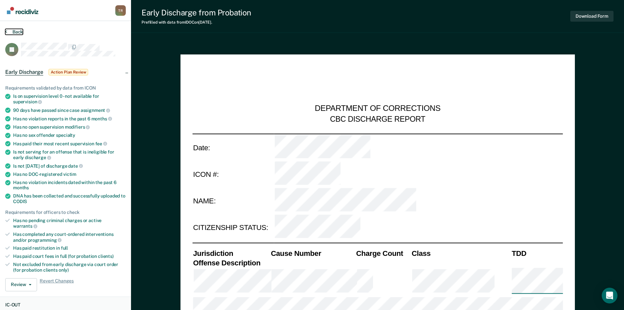
click at [14, 32] on button "Back" at bounding box center [14, 32] width 18 height 6
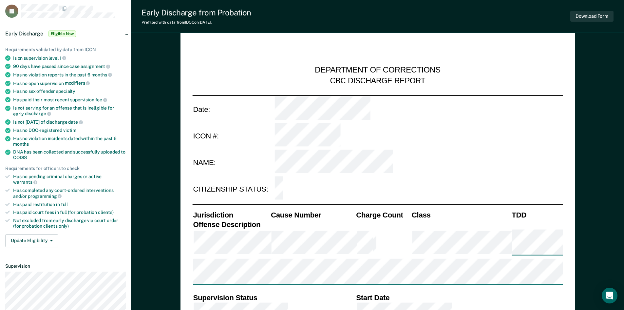
scroll to position [33, 0]
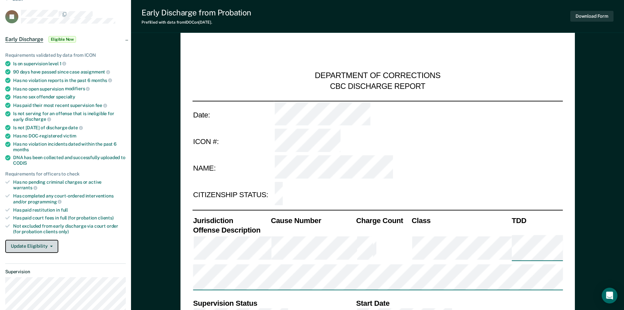
click at [15, 244] on button "Update Eligibility" at bounding box center [31, 246] width 53 height 13
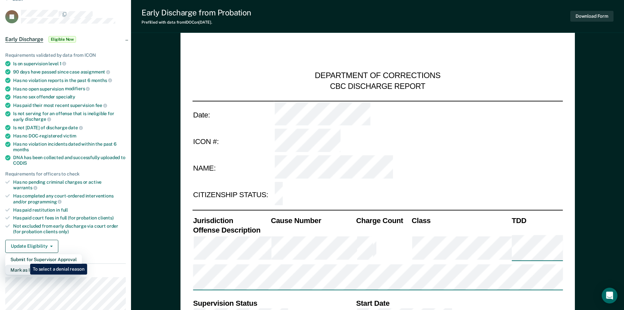
click at [25, 265] on button "Mark as Ineligible" at bounding box center [43, 270] width 77 height 10
type textarea "x"
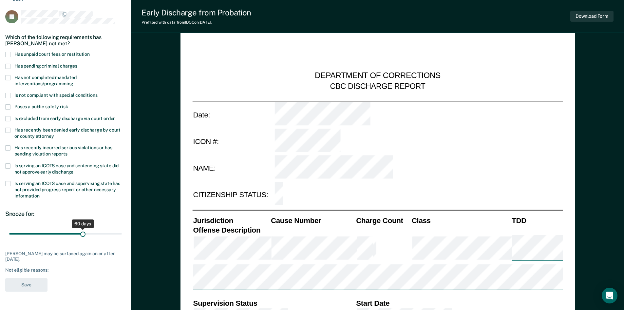
drag, startPoint x: 45, startPoint y: 234, endPoint x: 83, endPoint y: 237, distance: 38.8
type input "60"
click at [83, 237] on input "range" at bounding box center [65, 233] width 113 height 11
click at [6, 117] on span at bounding box center [7, 118] width 5 height 5
click at [115, 116] on input "Is excluded from early discharge via court order" at bounding box center [115, 116] width 0 height 0
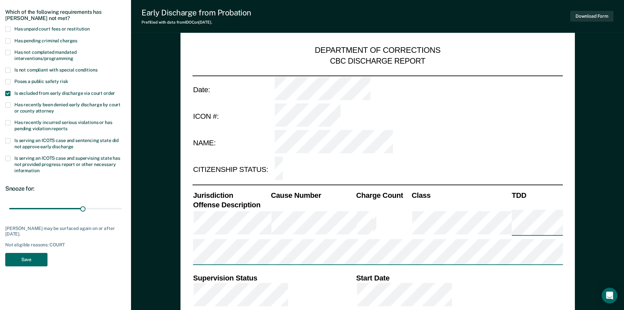
scroll to position [66, 0]
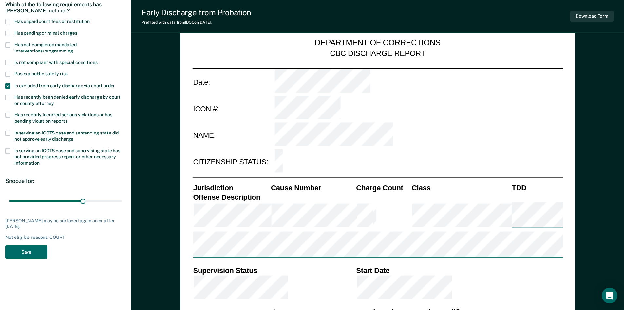
click at [5, 83] on span at bounding box center [7, 85] width 5 height 5
click at [115, 83] on input "Is excluded from early discharge via court order" at bounding box center [115, 83] width 0 height 0
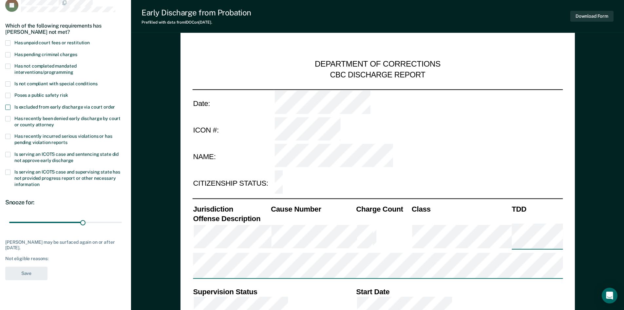
scroll to position [33, 0]
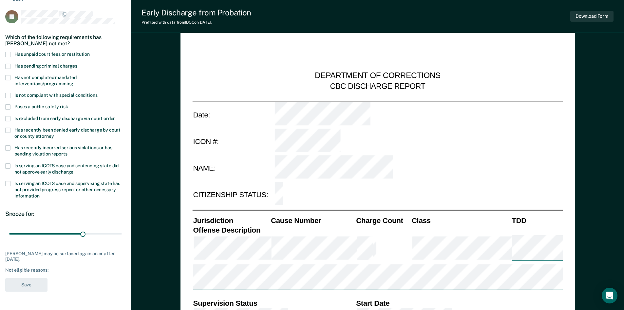
click at [7, 75] on span at bounding box center [7, 77] width 5 height 5
click at [73, 81] on input "Has not completed mandated interventions/programming" at bounding box center [73, 81] width 0 height 0
click at [27, 288] on button "Save" at bounding box center [26, 284] width 42 height 13
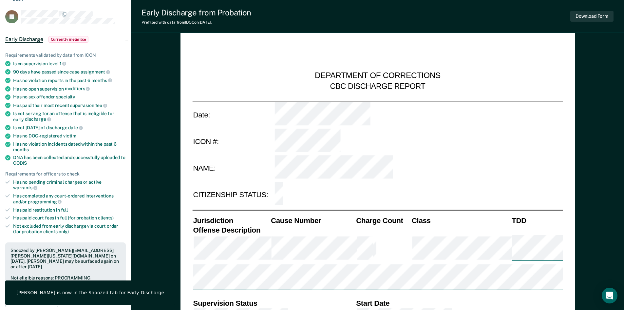
scroll to position [0, 0]
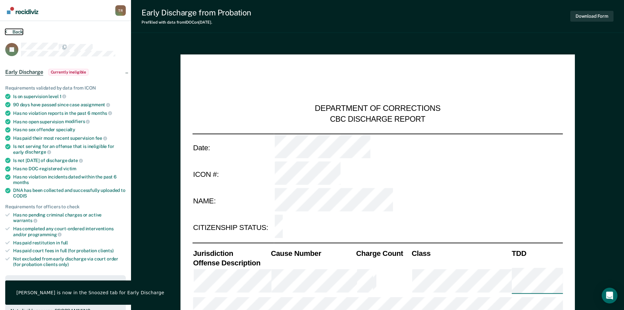
click at [18, 33] on button "Back" at bounding box center [14, 32] width 18 height 6
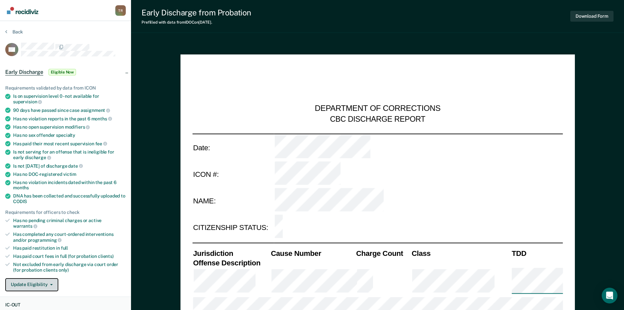
click at [37, 284] on button "Update Eligibility" at bounding box center [31, 284] width 53 height 13
click at [36, 303] on button "Mark as Ineligible" at bounding box center [43, 308] width 77 height 10
type textarea "x"
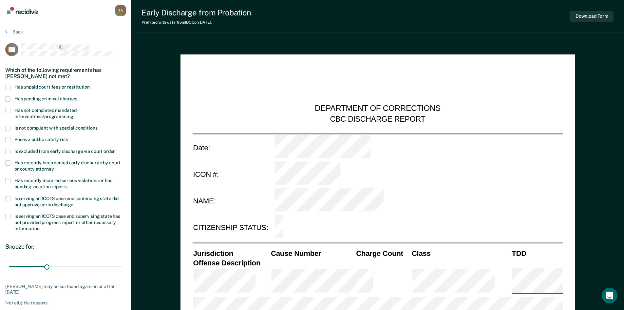
click at [9, 88] on span at bounding box center [7, 87] width 5 height 5
click at [90, 85] on input "Has unpaid court fees or restitution" at bounding box center [90, 85] width 0 height 0
click at [5, 217] on span at bounding box center [7, 216] width 5 height 5
click at [39, 226] on input "Is serving an ICOTS case and supervising state has not provided progress report…" at bounding box center [39, 226] width 0 height 0
drag, startPoint x: 22, startPoint y: 269, endPoint x: 29, endPoint y: 269, distance: 7.5
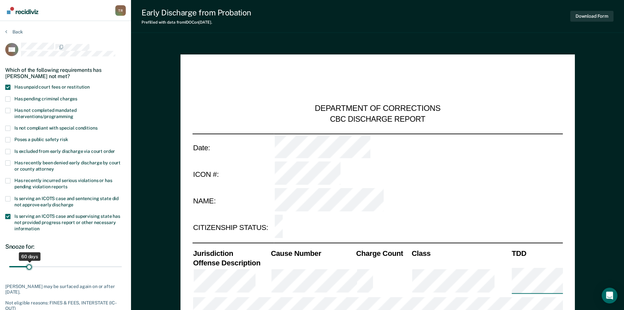
type input "60"
click at [29, 269] on input "range" at bounding box center [65, 266] width 113 height 11
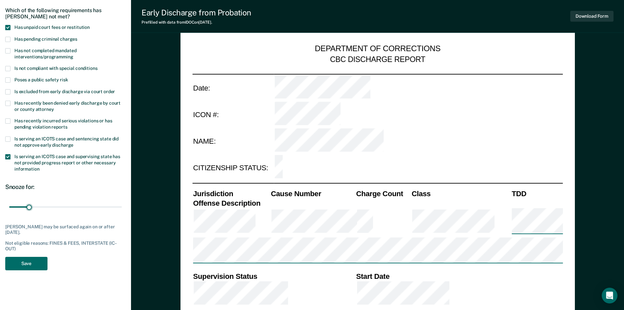
scroll to position [66, 0]
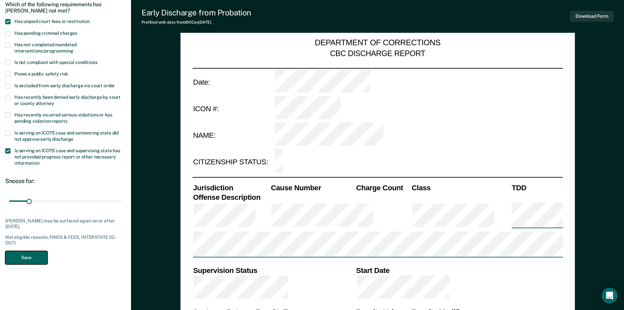
click at [34, 256] on button "Save" at bounding box center [26, 257] width 42 height 13
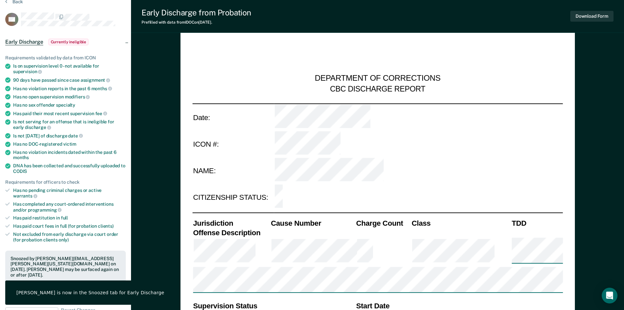
scroll to position [0, 0]
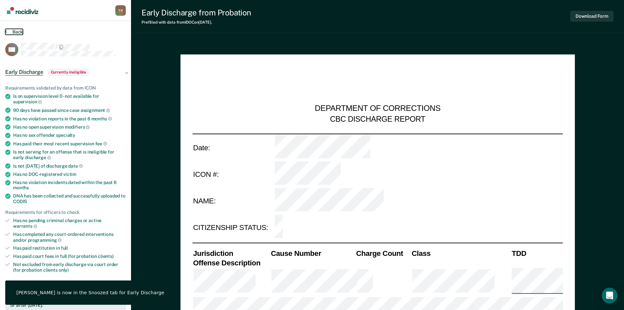
click at [17, 30] on button "Back" at bounding box center [14, 32] width 18 height 6
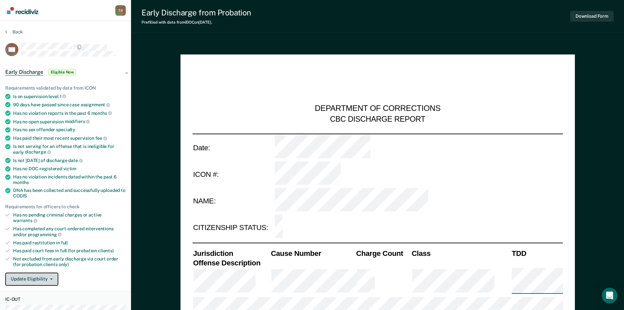
click at [30, 272] on button "Update Eligibility" at bounding box center [31, 278] width 53 height 13
click at [31, 297] on button "Mark as Ineligible" at bounding box center [43, 302] width 77 height 10
type textarea "x"
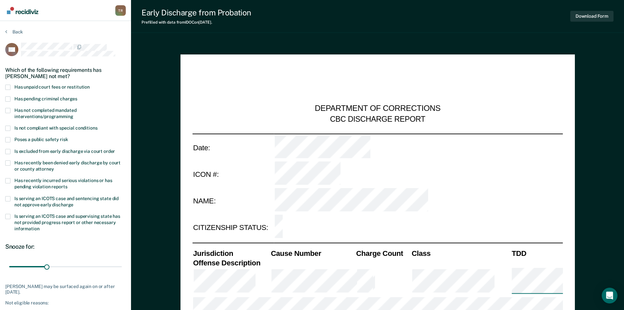
click at [10, 109] on span at bounding box center [7, 110] width 5 height 5
click at [73, 114] on input "Has not completed mandated interventions/programming" at bounding box center [73, 114] width 0 height 0
click at [7, 216] on span at bounding box center [7, 216] width 5 height 5
click at [39, 226] on input "Is serving an ICOTS case and supervising state has not provided progress report…" at bounding box center [39, 226] width 0 height 0
drag, startPoint x: 17, startPoint y: 264, endPoint x: 29, endPoint y: 267, distance: 12.8
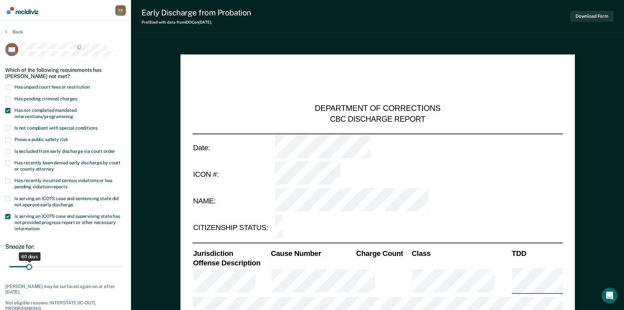
type input "60"
click at [29, 267] on input "range" at bounding box center [65, 266] width 113 height 11
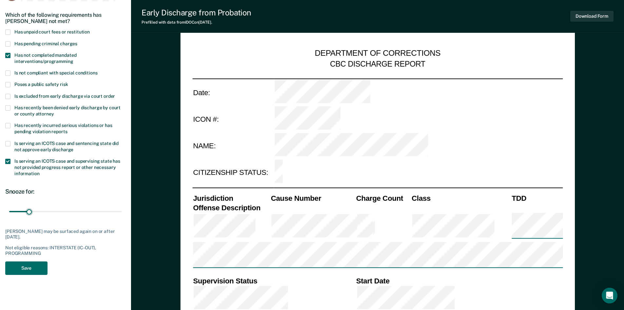
scroll to position [66, 0]
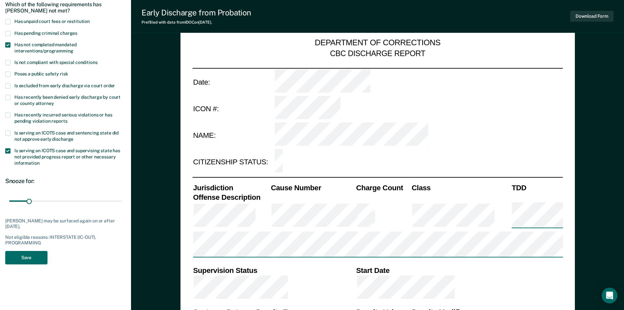
click at [6, 20] on span at bounding box center [7, 21] width 5 height 5
click at [90, 19] on input "Has unpaid court fees or restitution" at bounding box center [90, 19] width 0 height 0
click at [40, 247] on div "WF Which of the following requirements has Wanda Frederiksen not met? Has unpai…" at bounding box center [65, 122] width 121 height 291
click at [40, 251] on button "Save" at bounding box center [26, 257] width 42 height 13
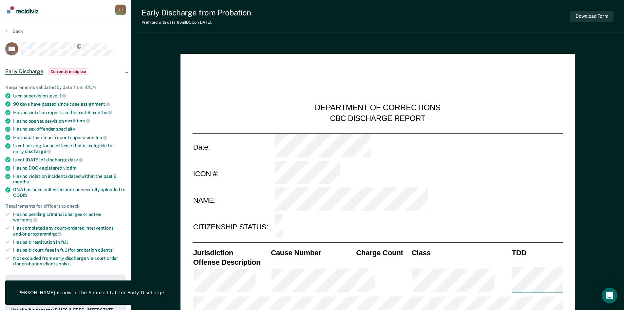
scroll to position [0, 0]
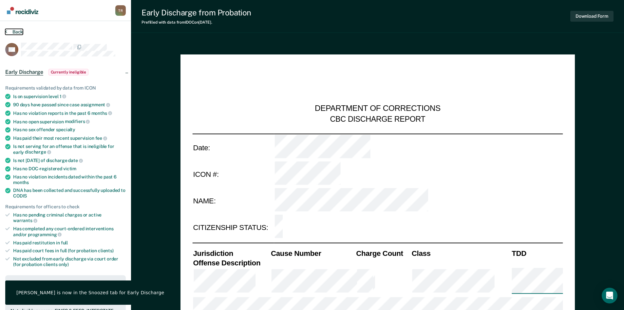
click at [5, 32] on icon at bounding box center [6, 31] width 2 height 5
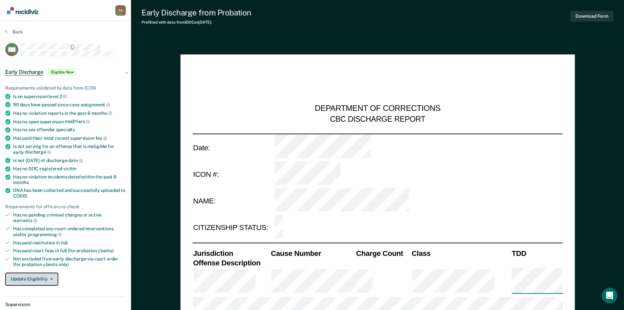
click at [20, 272] on button "Update Eligibility" at bounding box center [31, 278] width 53 height 13
click at [27, 297] on button "Mark as Ineligible" at bounding box center [43, 302] width 77 height 10
type textarea "x"
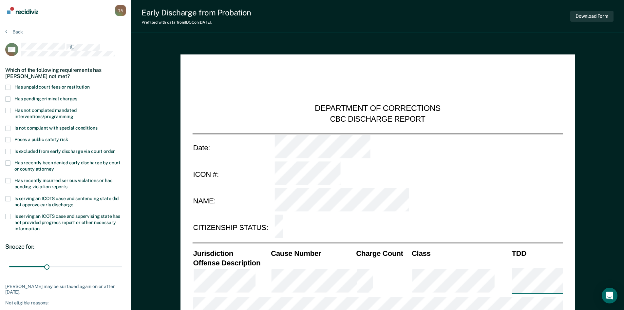
click at [8, 111] on span at bounding box center [7, 110] width 5 height 5
click at [73, 114] on input "Has not completed mandated interventions/programming" at bounding box center [73, 114] width 0 height 0
drag, startPoint x: 46, startPoint y: 263, endPoint x: 83, endPoint y: 266, distance: 36.9
type input "60"
click at [83, 266] on input "range" at bounding box center [65, 266] width 113 height 11
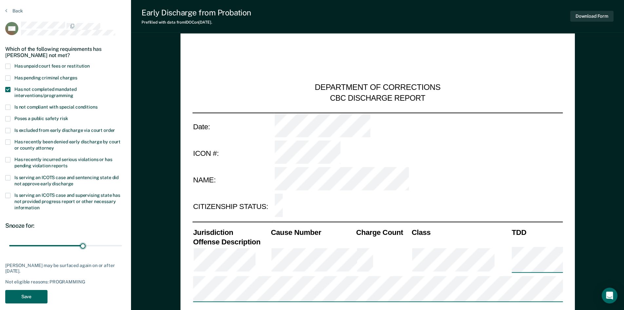
scroll to position [33, 0]
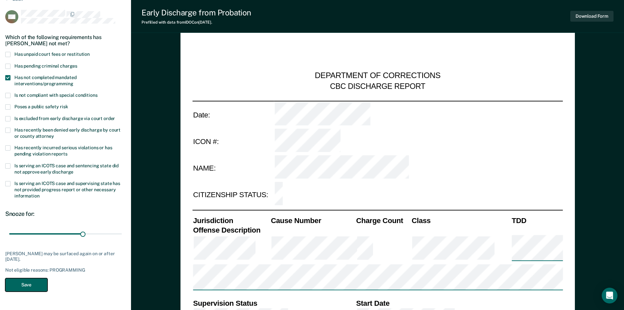
click at [22, 280] on button "Save" at bounding box center [26, 284] width 42 height 13
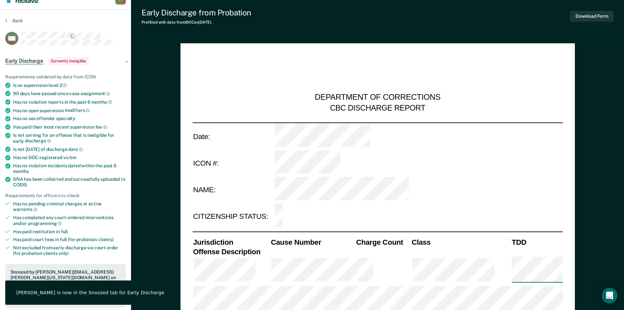
scroll to position [0, 0]
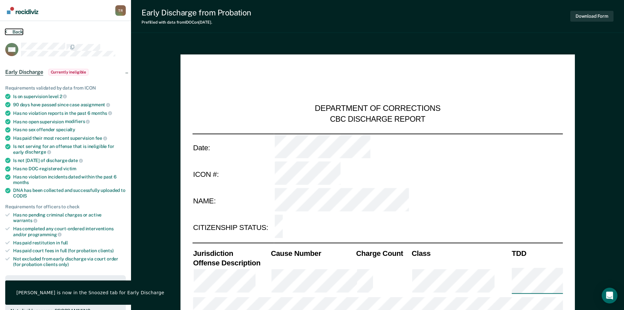
click at [13, 31] on button "Back" at bounding box center [14, 32] width 18 height 6
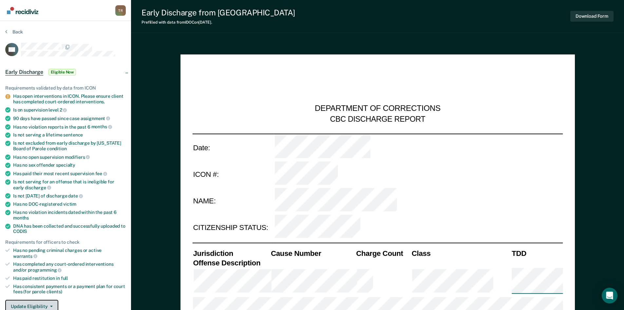
click at [43, 300] on button "Update Eligibility" at bounding box center [31, 306] width 53 height 13
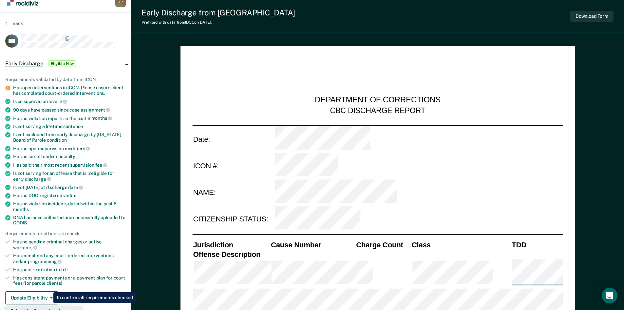
click at [49, 306] on button "Submit for Supervisor Approval" at bounding box center [43, 311] width 77 height 10
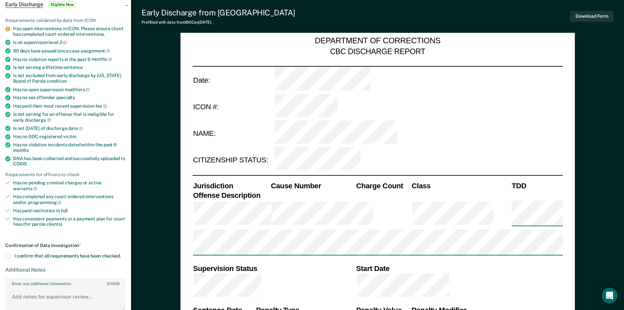
scroll to position [74, 0]
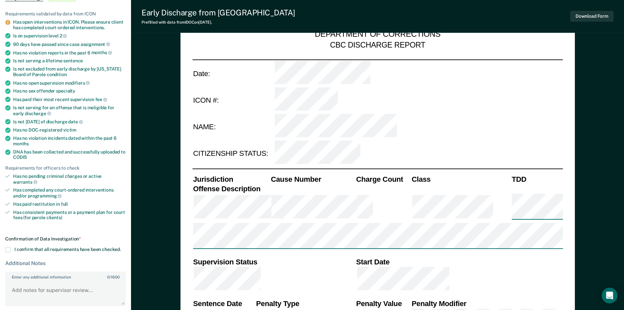
click at [5, 245] on section "Back RN Early Discharge Eligible Now Requirements validated by data from ICON H…" at bounding box center [65, 141] width 131 height 389
click at [6, 247] on span at bounding box center [7, 249] width 5 height 5
click at [121, 247] on input "I confirm that all requirements have been checked." at bounding box center [121, 247] width 0 height 0
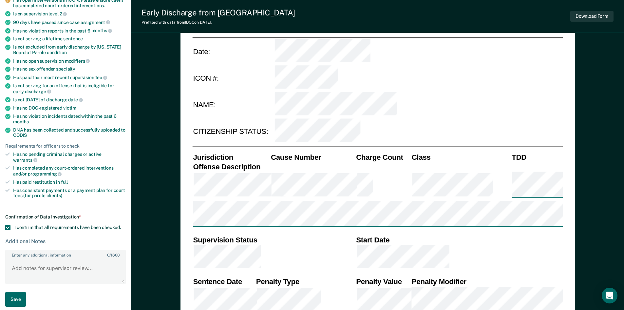
scroll to position [107, 0]
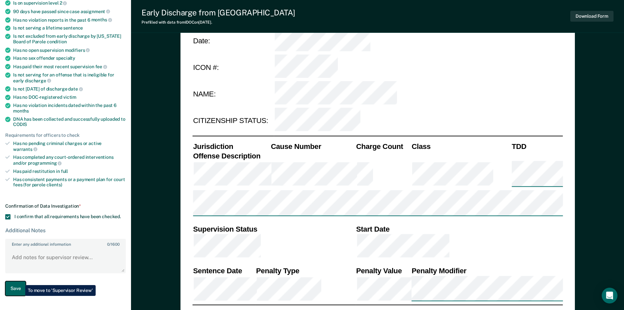
click at [20, 281] on button "Save" at bounding box center [15, 288] width 21 height 15
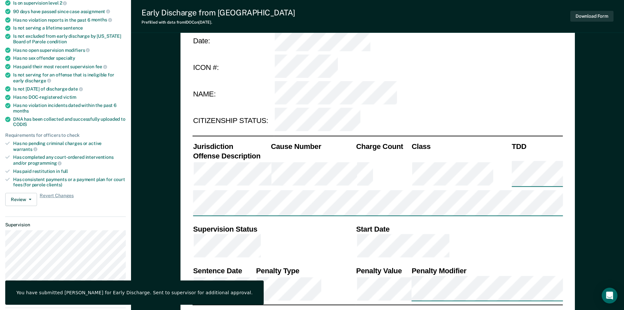
scroll to position [0, 0]
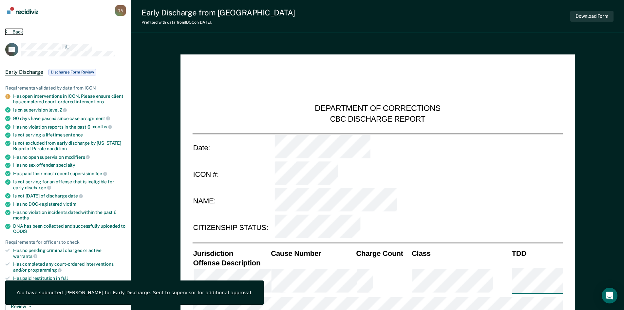
click at [12, 34] on button "Back" at bounding box center [14, 32] width 18 height 6
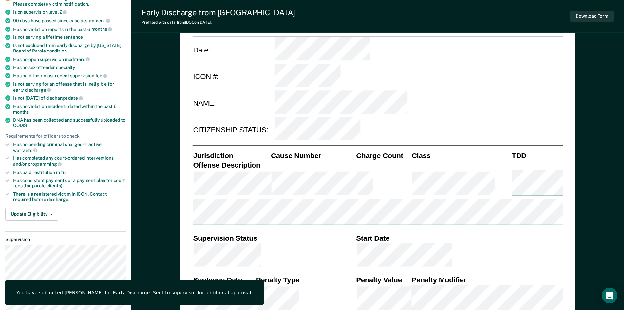
type textarea "x"
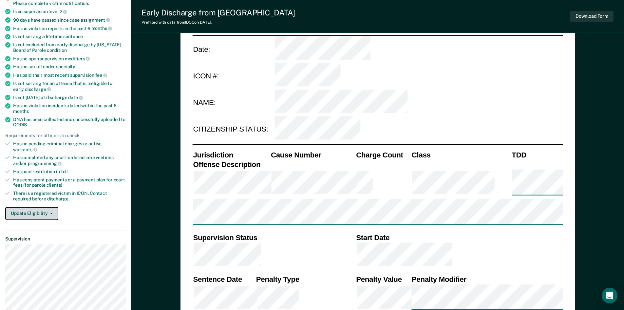
click at [32, 209] on button "Update Eligibility" at bounding box center [31, 213] width 53 height 13
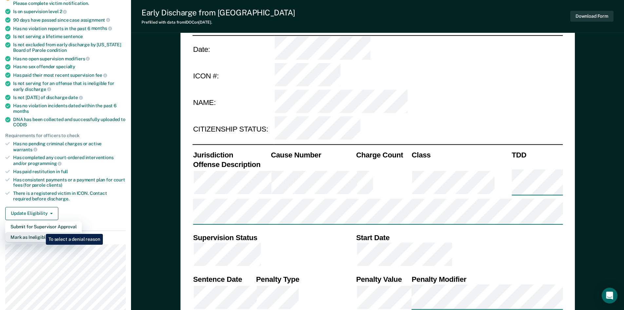
click at [41, 232] on button "Mark as Ineligible" at bounding box center [43, 237] width 77 height 10
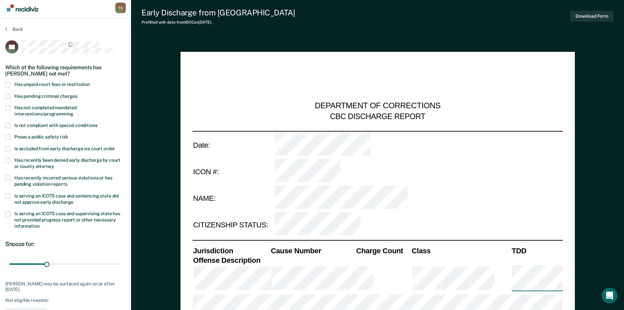
scroll to position [0, 0]
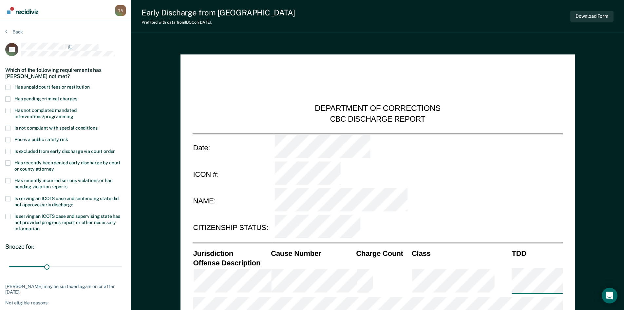
click at [10, 137] on span at bounding box center [7, 139] width 5 height 5
click at [68, 137] on input "Poses a public safety risk" at bounding box center [68, 137] width 0 height 0
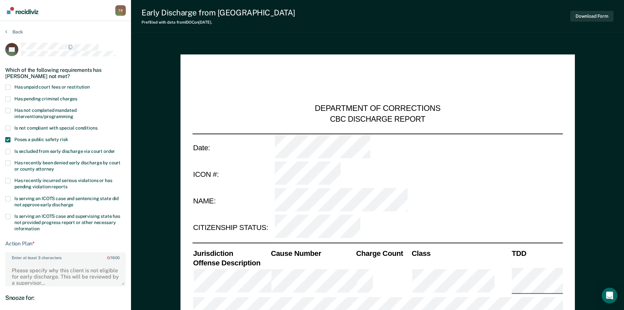
click at [10, 88] on span at bounding box center [7, 87] width 5 height 5
click at [90, 85] on input "Has unpaid court fees or restitution" at bounding box center [90, 85] width 0 height 0
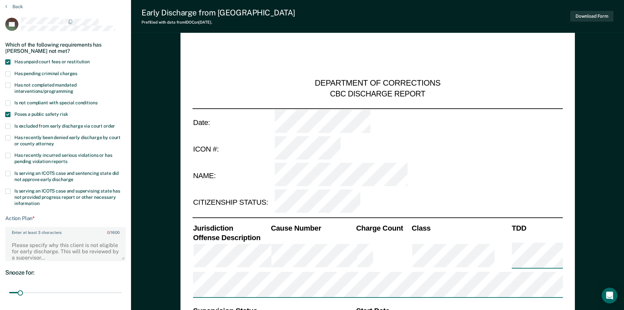
scroll to position [33, 0]
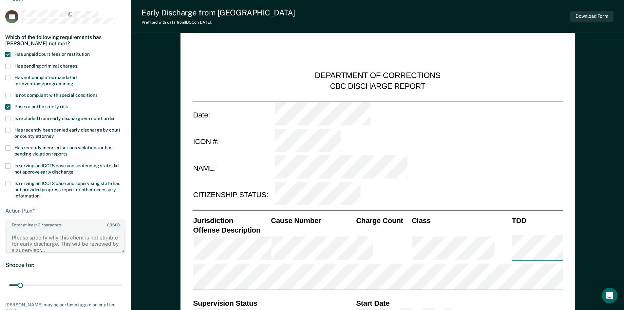
click at [57, 242] on textarea "Enter at least 3 characters 0 / 1600" at bounding box center [65, 240] width 119 height 24
click at [74, 243] on textarea "Client is on parole for Homicide by Vehicle. Client currently has" at bounding box center [65, 240] width 119 height 24
paste textarea "$318565.86"
click at [72, 243] on textarea "Client is on parole for Homicide by Vehicle. Client currently has $318565.86" at bounding box center [65, 240] width 119 height 24
click at [97, 244] on textarea "Client is on parole for Homicide by Vehicle. Client currently has $318,565.86" at bounding box center [65, 240] width 119 height 24
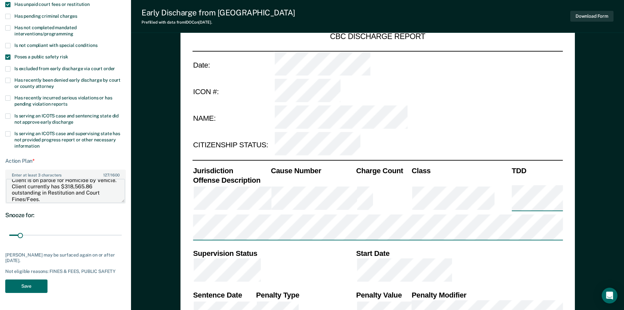
scroll to position [98, 0]
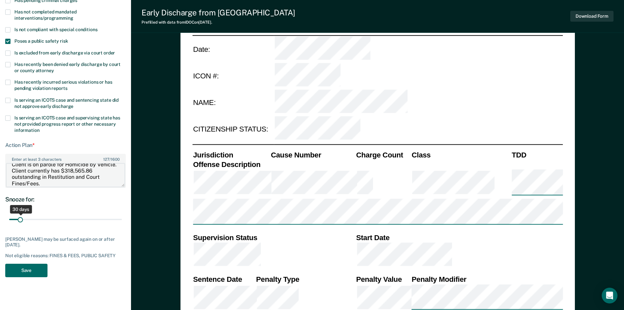
type textarea "Client is on parole for Homicide by Vehicle. Client currently has $318,565.86 o…"
drag, startPoint x: 21, startPoint y: 221, endPoint x: 29, endPoint y: 219, distance: 8.9
type input "60"
click at [29, 219] on input "range" at bounding box center [65, 218] width 113 height 11
click at [14, 269] on button "Save" at bounding box center [26, 270] width 42 height 13
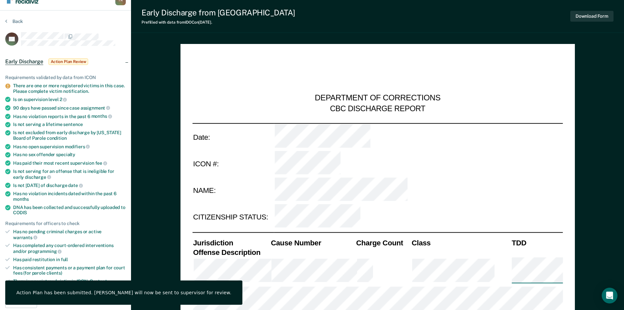
scroll to position [0, 0]
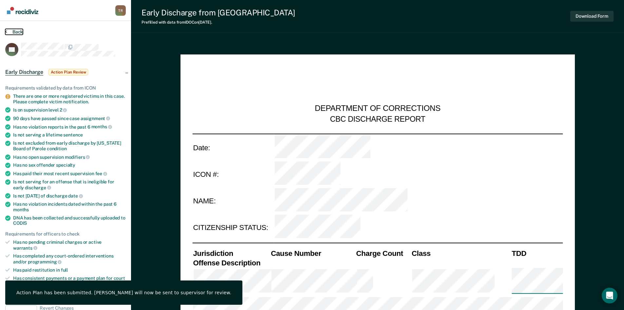
click at [17, 31] on button "Back" at bounding box center [14, 32] width 18 height 6
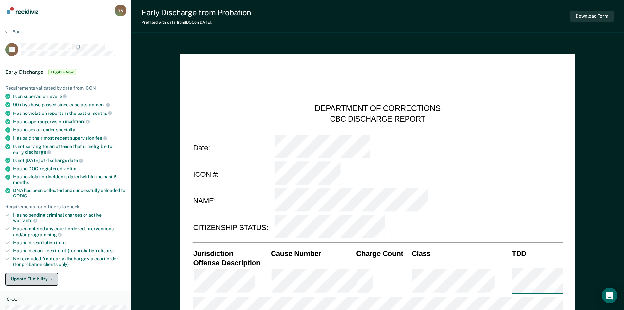
click at [37, 275] on button "Update Eligibility" at bounding box center [31, 278] width 53 height 13
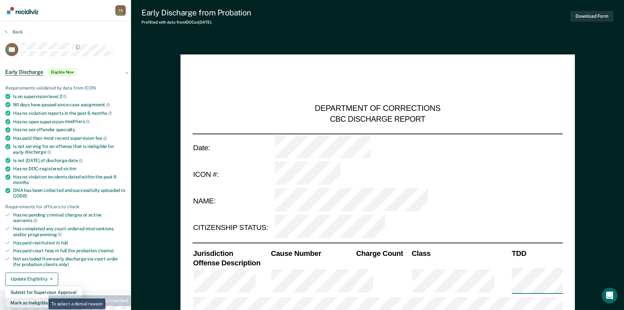
click at [44, 297] on button "Mark as Ineligible" at bounding box center [43, 302] width 77 height 10
type textarea "x"
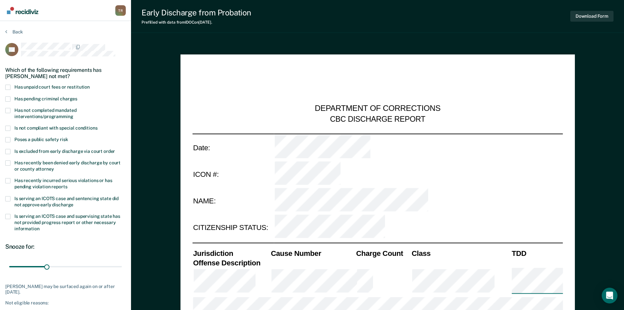
click at [9, 215] on span at bounding box center [7, 216] width 5 height 5
click at [39, 226] on input "Is serving an ICOTS case and supervising state has not provided progress report…" at bounding box center [39, 226] width 0 height 0
click at [12, 108] on label "Has not completed mandated interventions/programming" at bounding box center [65, 114] width 121 height 12
click at [73, 114] on input "Has not completed mandated interventions/programming" at bounding box center [73, 114] width 0 height 0
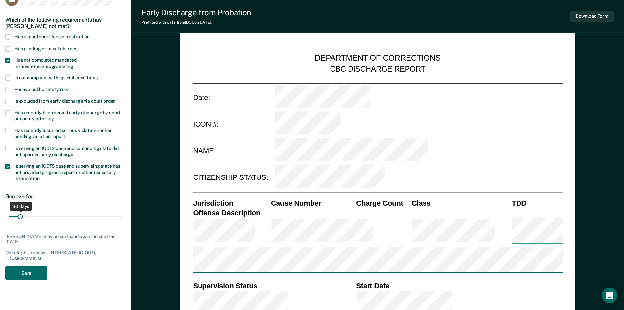
scroll to position [66, 0]
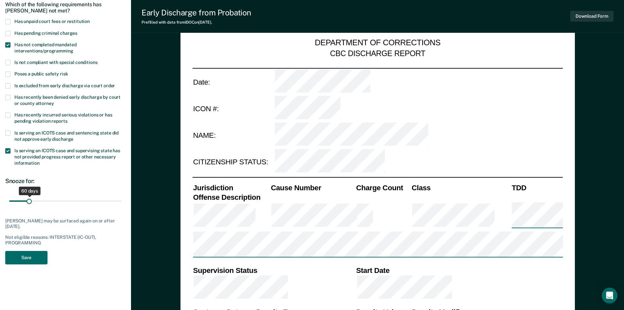
drag, startPoint x: 19, startPoint y: 202, endPoint x: 29, endPoint y: 202, distance: 9.9
type input "60"
click at [29, 202] on input "range" at bounding box center [65, 200] width 113 height 11
click at [37, 262] on button "Save" at bounding box center [26, 257] width 42 height 13
type textarea "x"
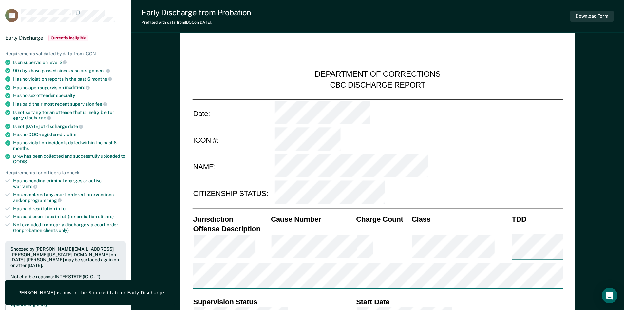
scroll to position [0, 0]
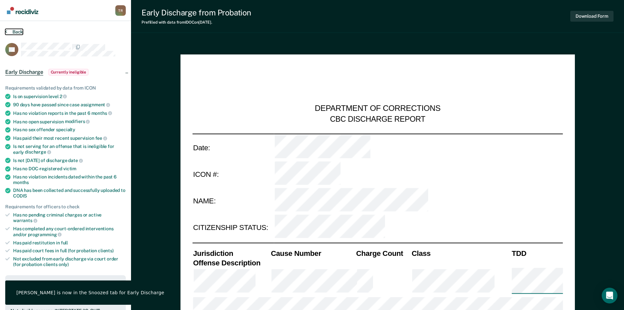
click at [12, 33] on button "Back" at bounding box center [14, 32] width 18 height 6
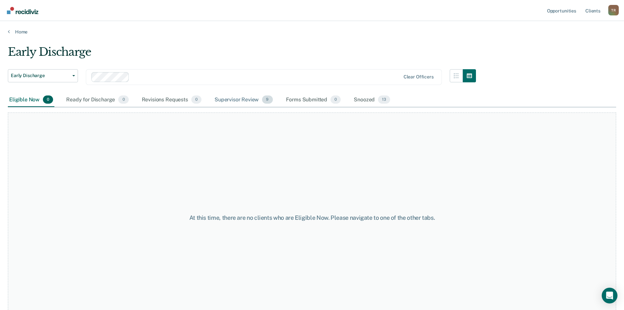
click at [223, 102] on div "Supervisor Review 9" at bounding box center [243, 100] width 61 height 14
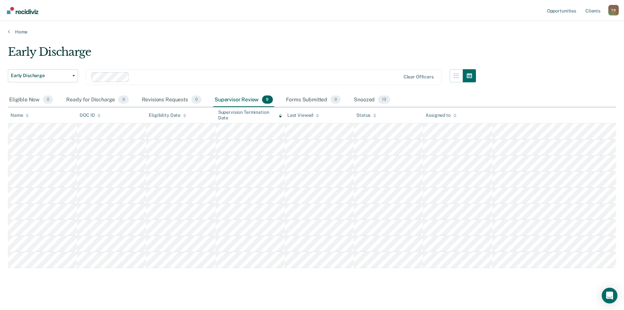
click at [359, 49] on div "Early Discharge" at bounding box center [242, 54] width 468 height 19
